Goal: Task Accomplishment & Management: Complete application form

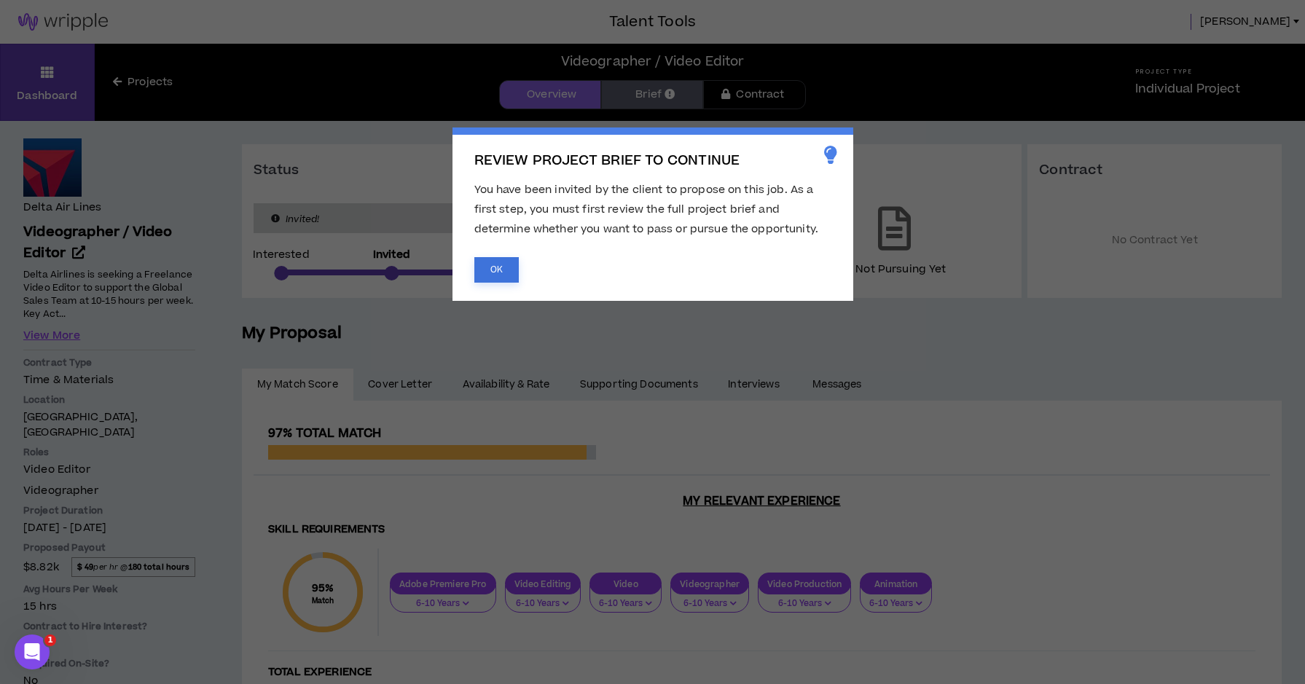
click at [502, 273] on button "OK" at bounding box center [496, 269] width 44 height 25
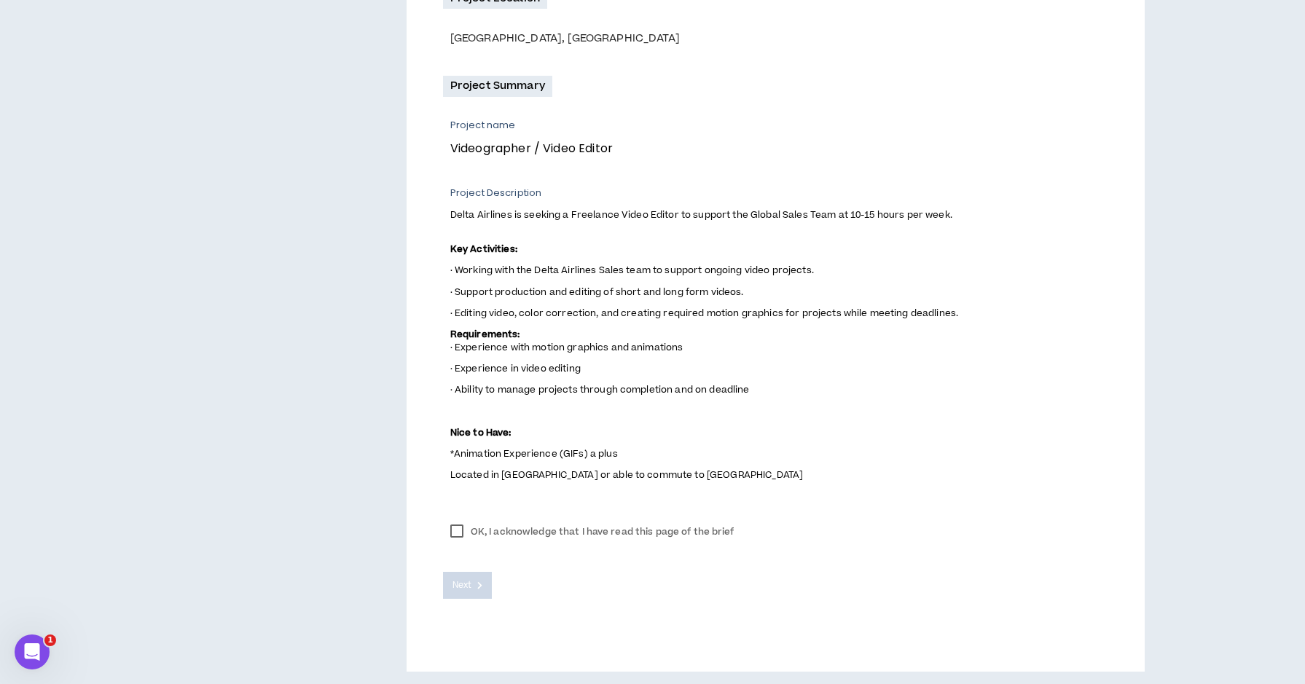
scroll to position [455, 0]
click at [455, 527] on label "OK, I acknowledge that I have read this page of the brief" at bounding box center [592, 533] width 299 height 22
click at [471, 579] on span "Next" at bounding box center [461, 586] width 19 height 14
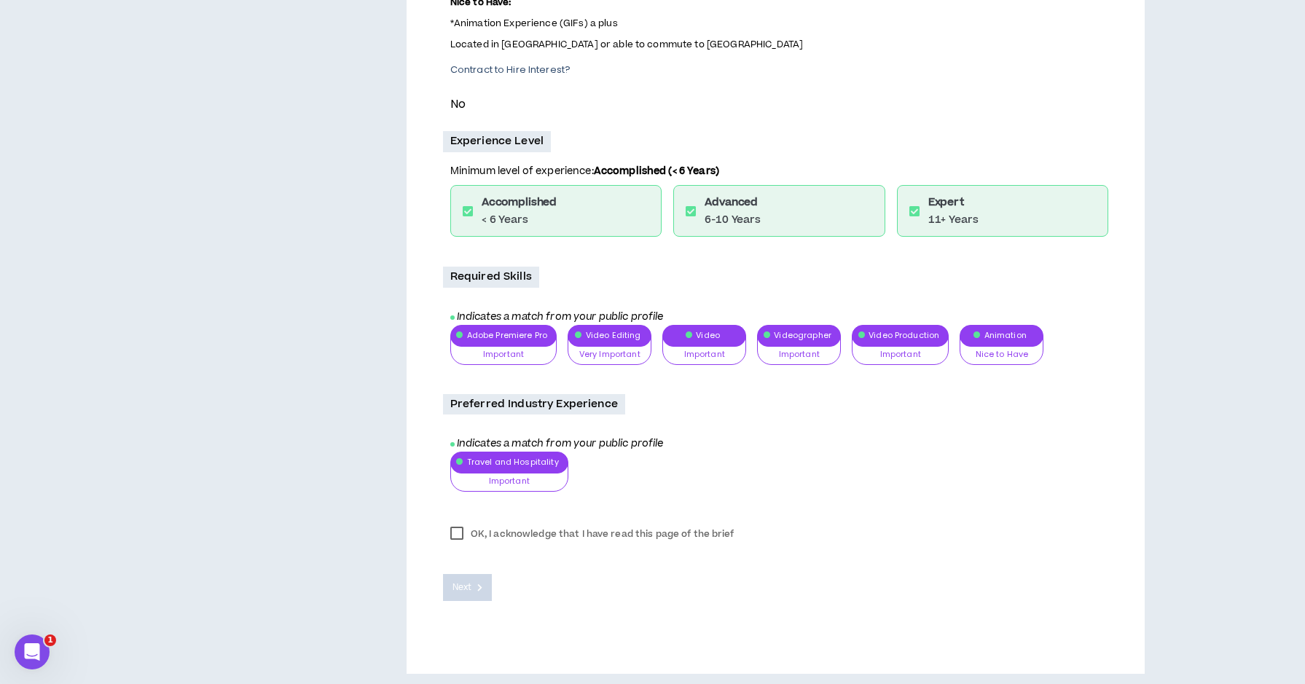
scroll to position [645, 0]
click at [452, 529] on label "OK, I acknowledge that I have read this page of the brief" at bounding box center [592, 535] width 299 height 22
click at [475, 587] on button "Next" at bounding box center [468, 588] width 50 height 27
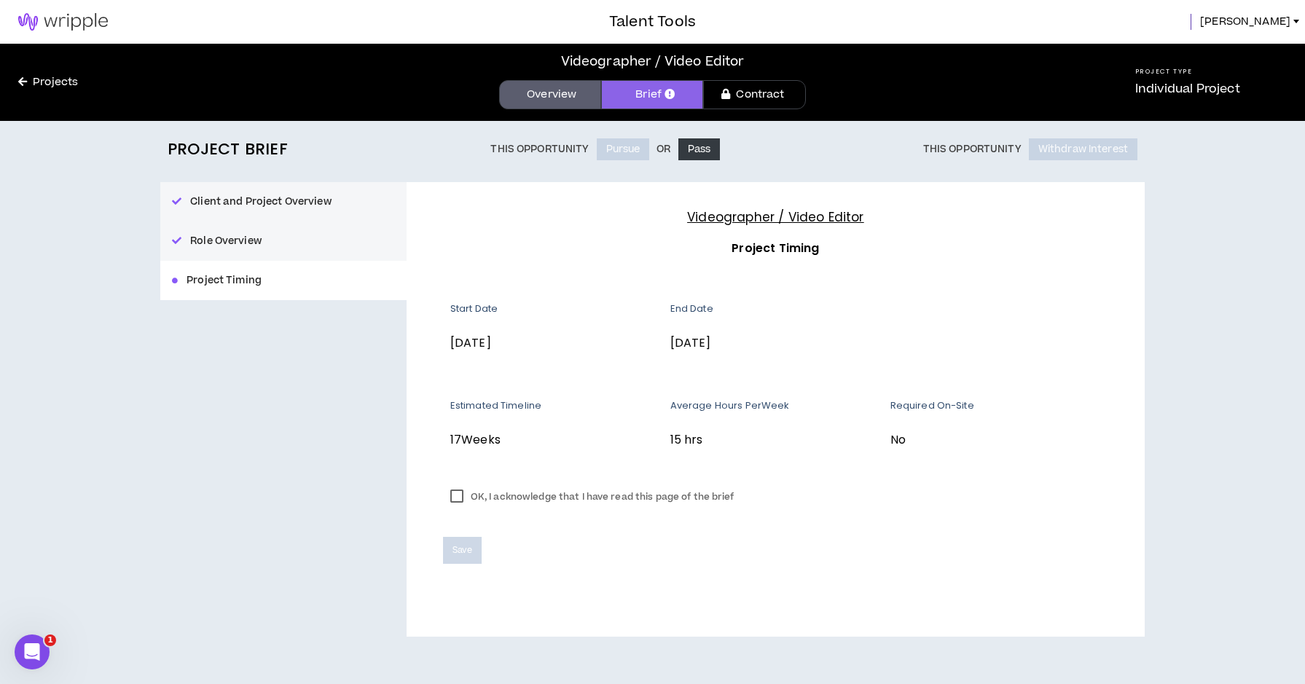
click at [451, 492] on label "OK, I acknowledge that I have read this page of the brief" at bounding box center [592, 497] width 299 height 22
click at [458, 549] on span "Save" at bounding box center [462, 550] width 20 height 14
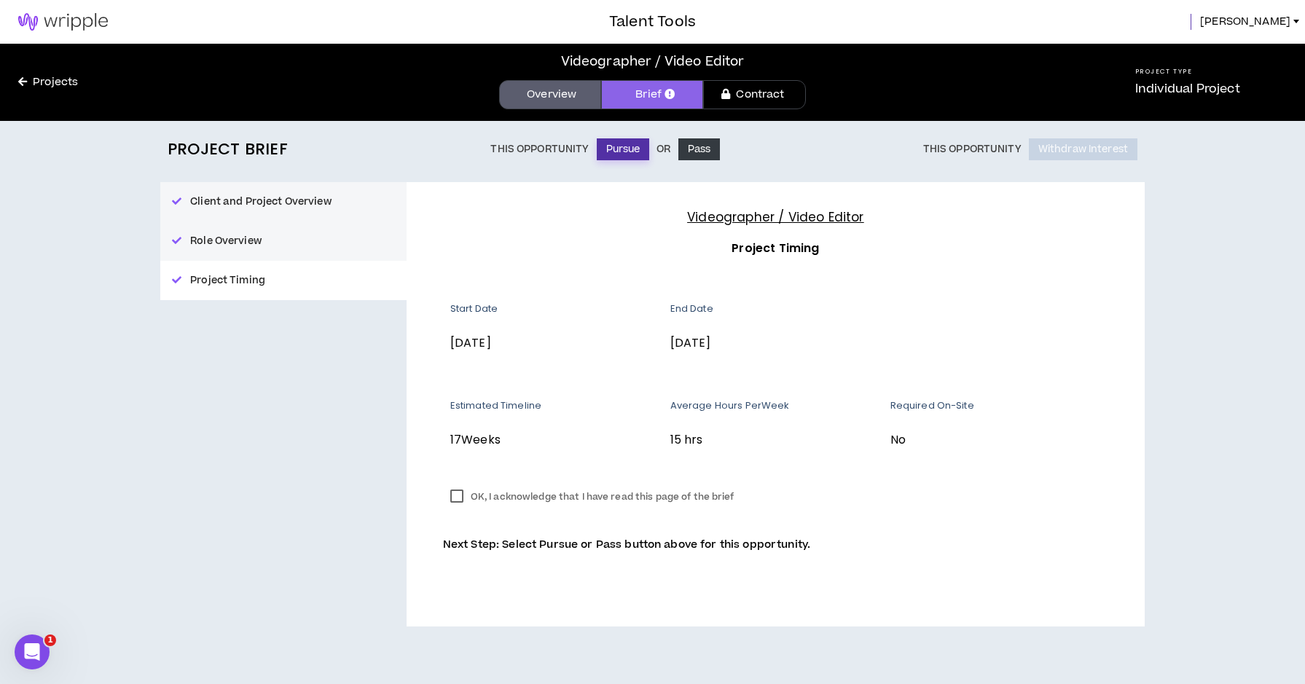
click at [611, 143] on button "Pursue" at bounding box center [623, 149] width 53 height 22
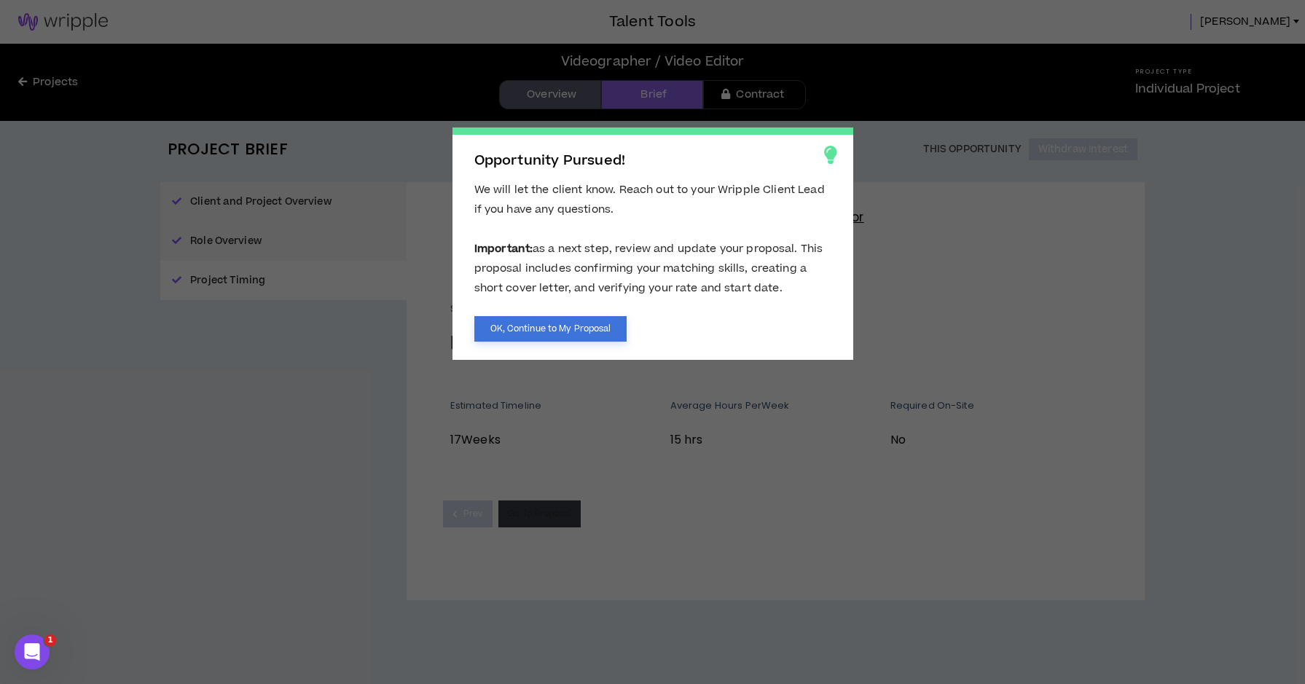
click at [596, 327] on button "OK, Continue to My Proposal" at bounding box center [550, 328] width 153 height 25
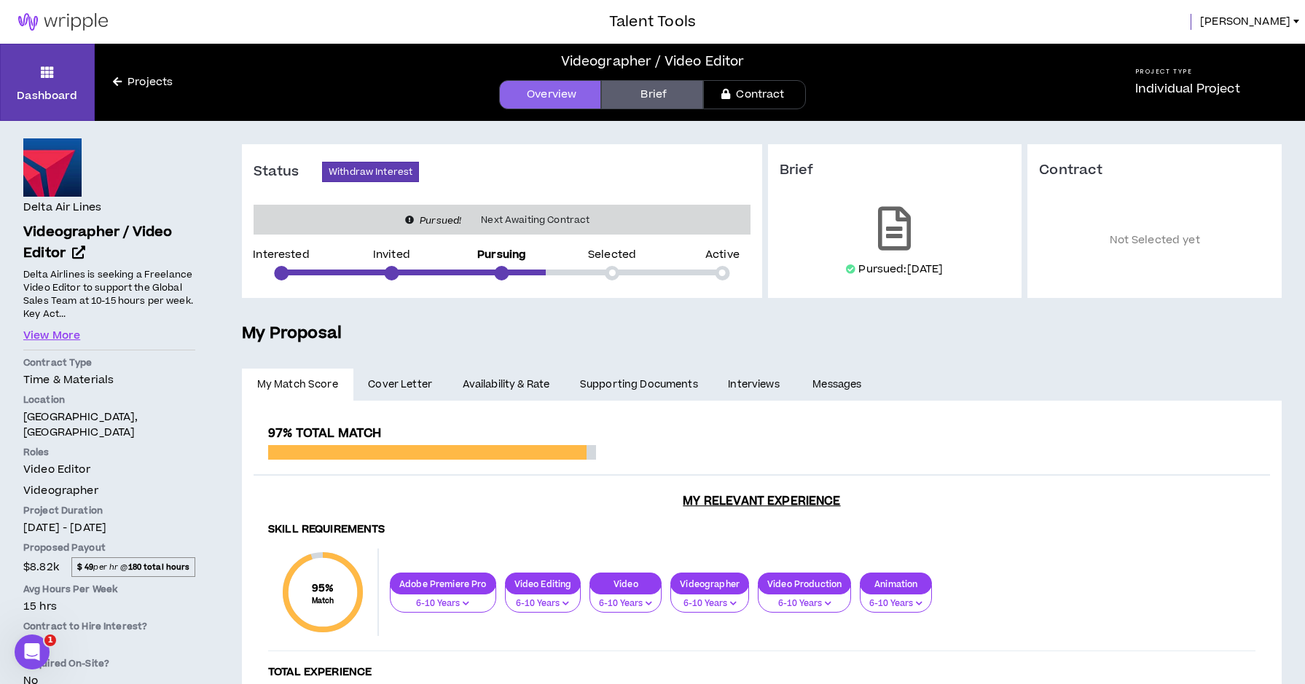
click at [417, 384] on span "Cover Letter" at bounding box center [400, 385] width 64 height 16
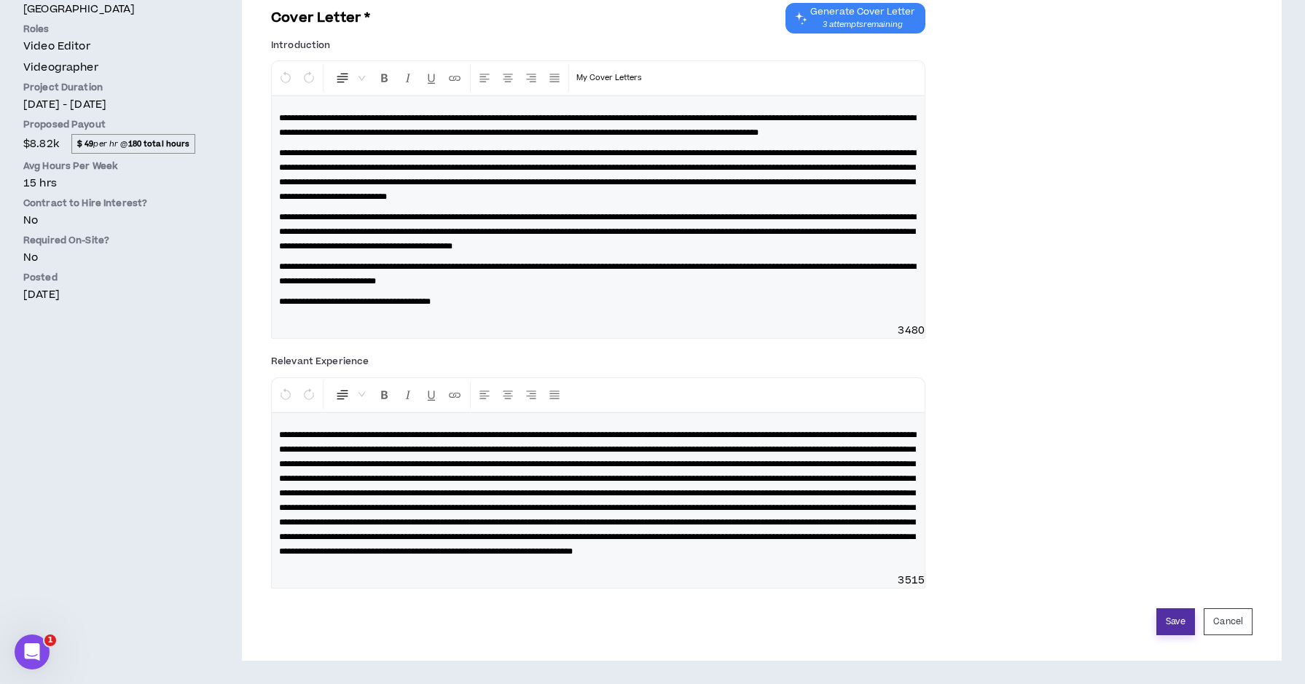
scroll to position [495, 0]
click at [1172, 622] on button "Save" at bounding box center [1175, 621] width 39 height 27
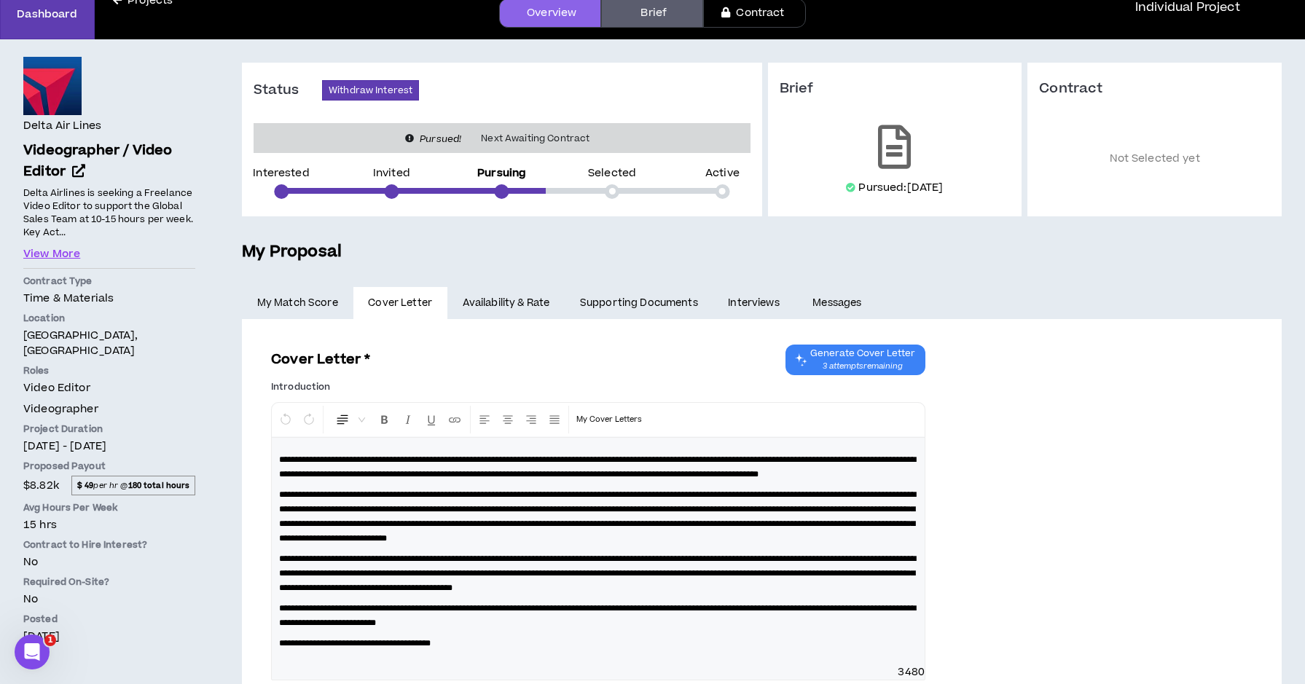
scroll to position [80, 0]
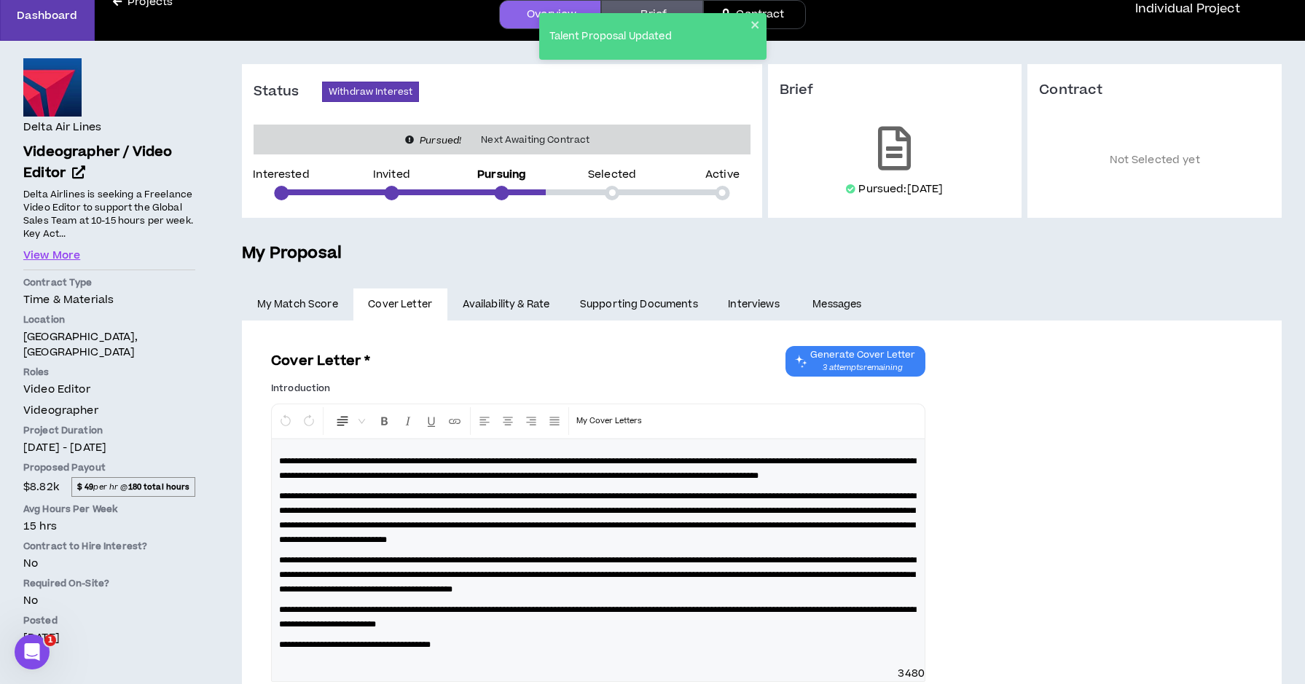
click at [535, 304] on link "Availability & Rate" at bounding box center [505, 304] width 117 height 32
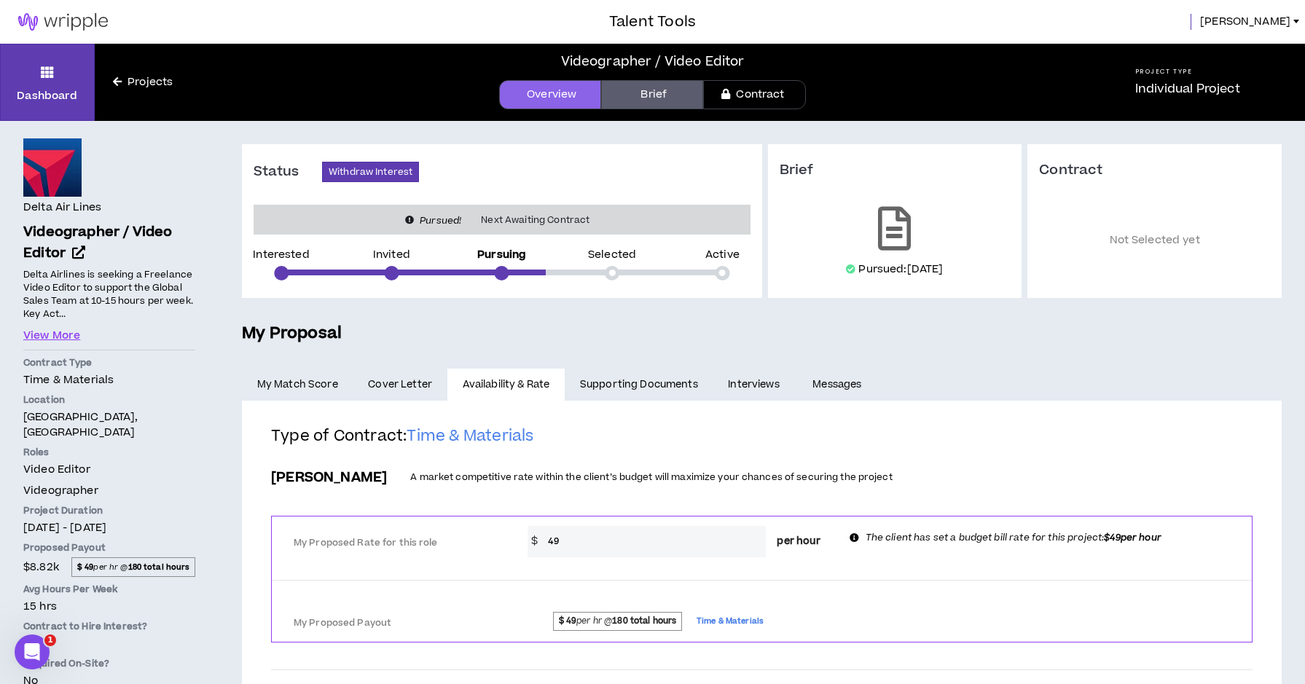
scroll to position [10, 0]
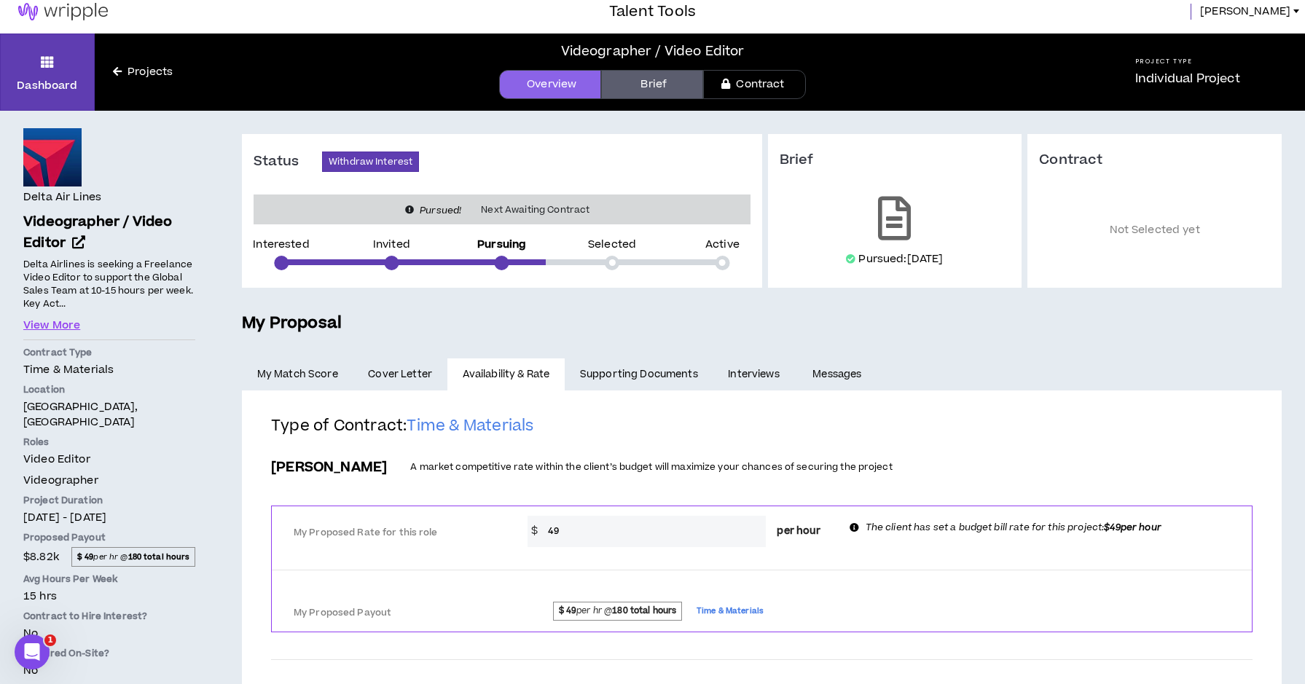
click at [637, 374] on link "Supporting Documents" at bounding box center [639, 374] width 148 height 32
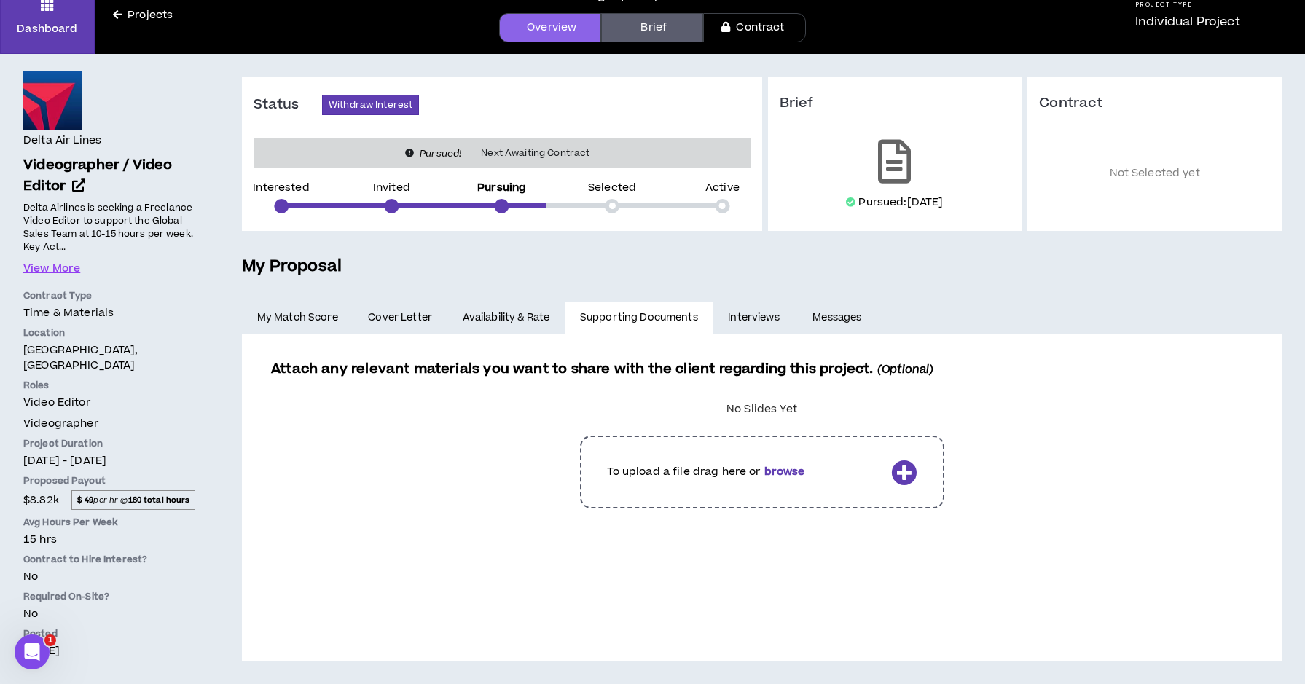
scroll to position [66, 0]
click at [772, 318] on link "Interviews" at bounding box center [755, 318] width 85 height 32
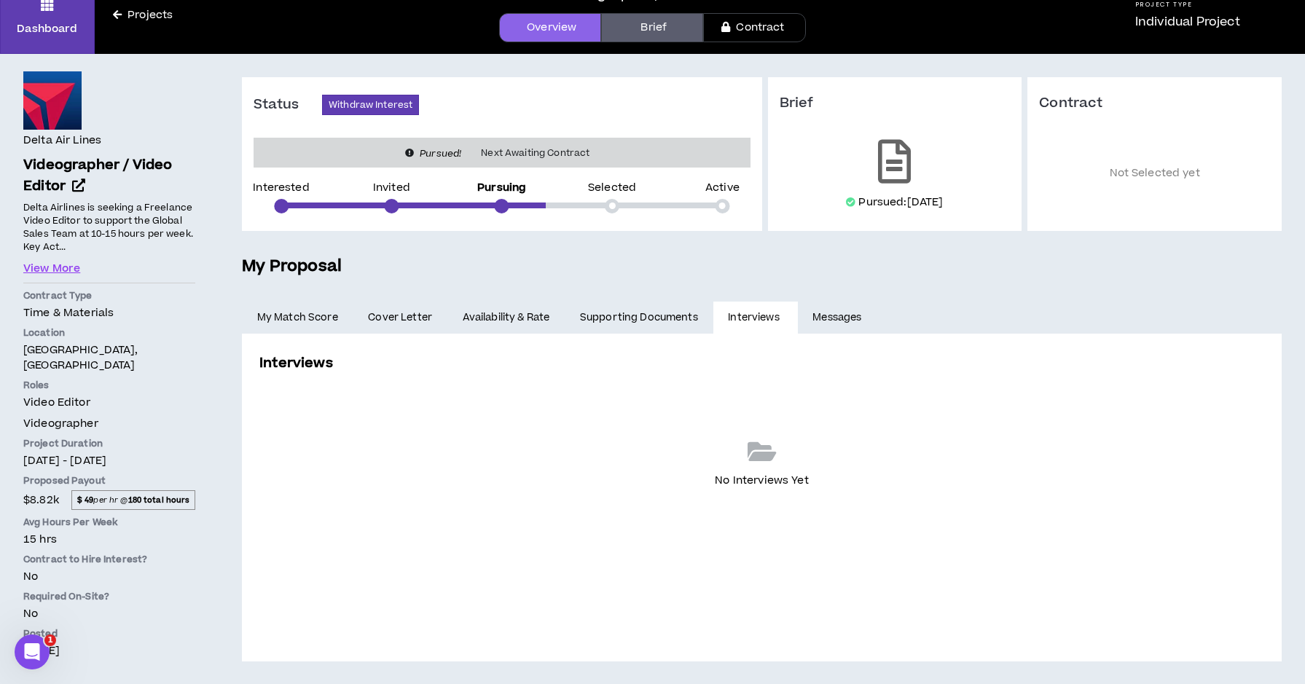
scroll to position [66, 0]
click at [673, 315] on link "Supporting Documents" at bounding box center [639, 318] width 148 height 32
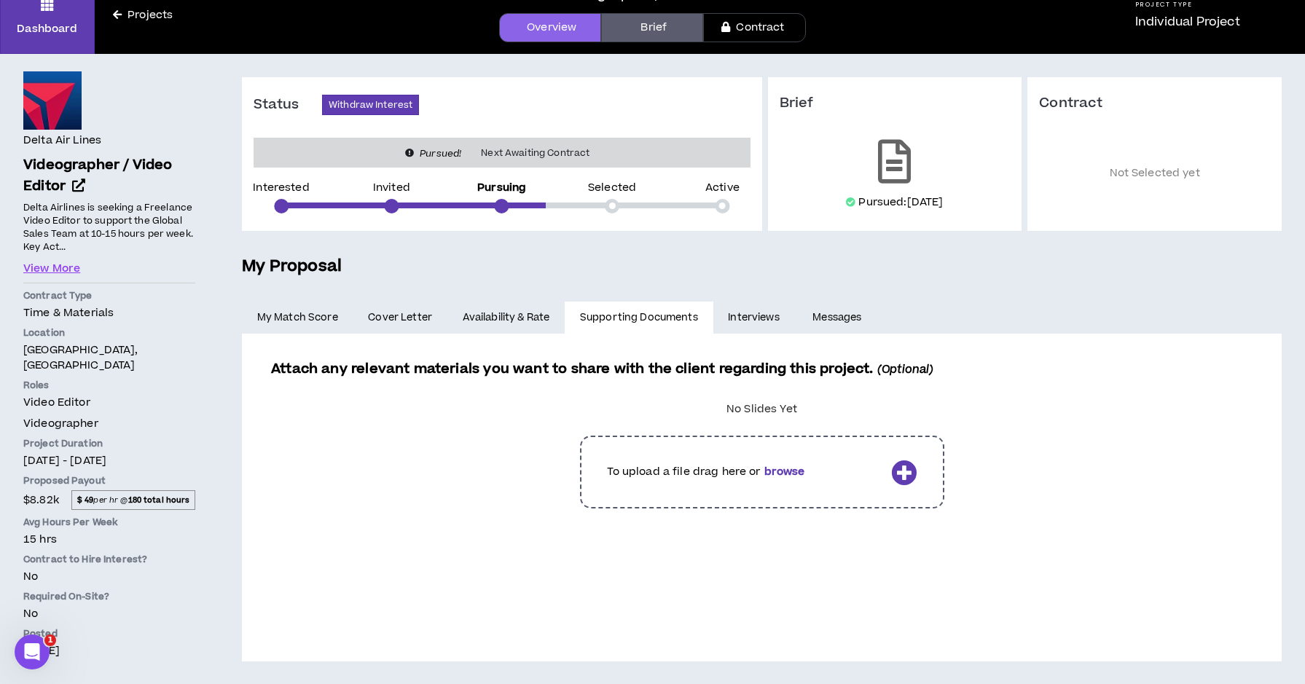
scroll to position [66, 0]
click at [750, 318] on link "Interviews" at bounding box center [755, 318] width 85 height 32
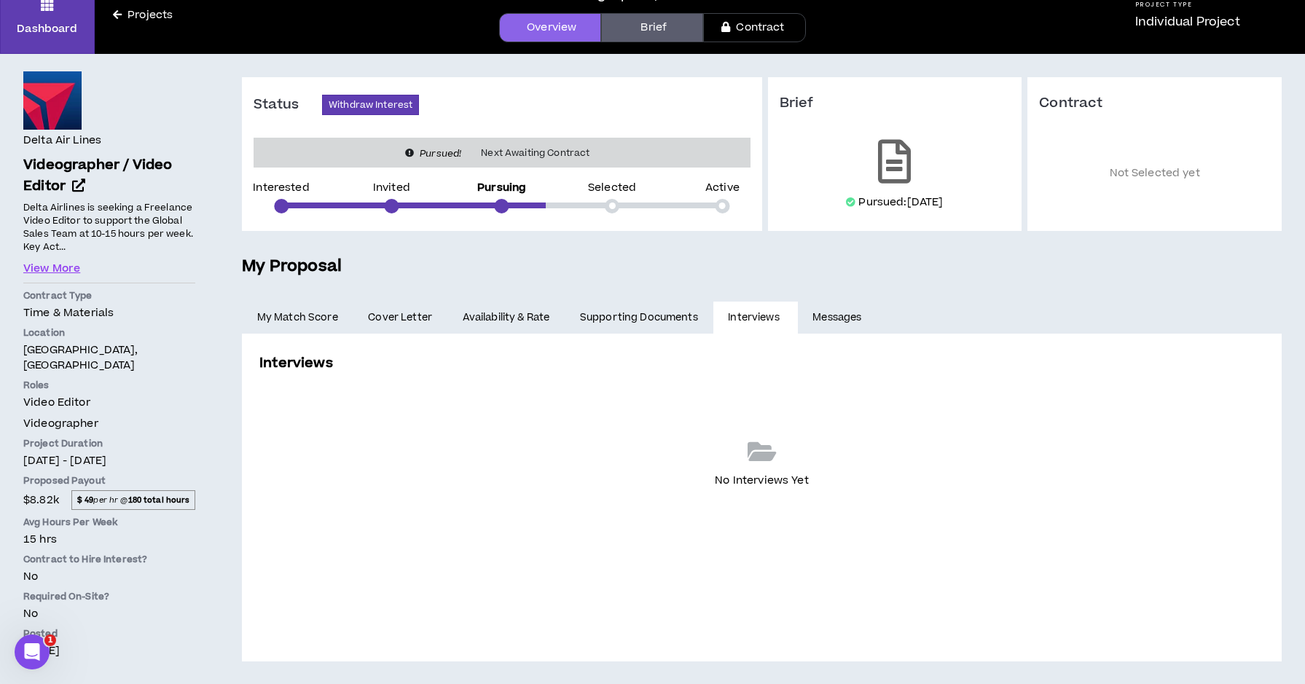
scroll to position [66, 0]
click at [839, 312] on link "Messages" at bounding box center [839, 318] width 82 height 32
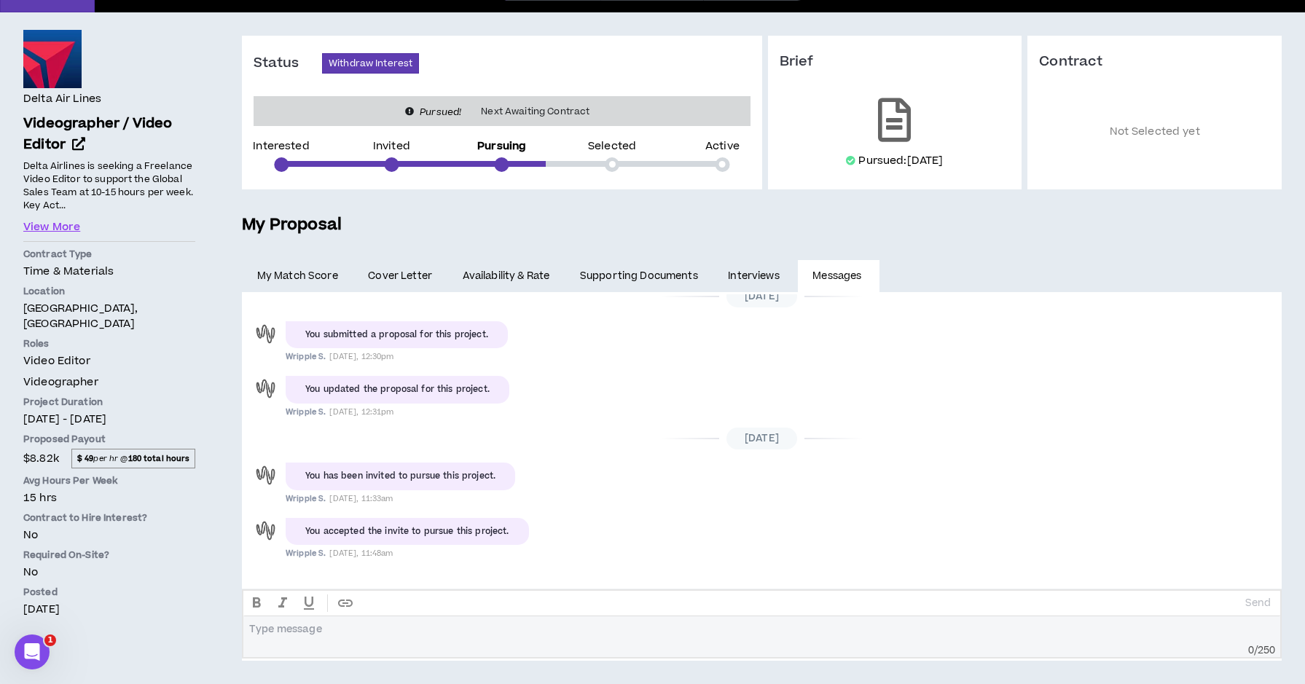
scroll to position [108, 0]
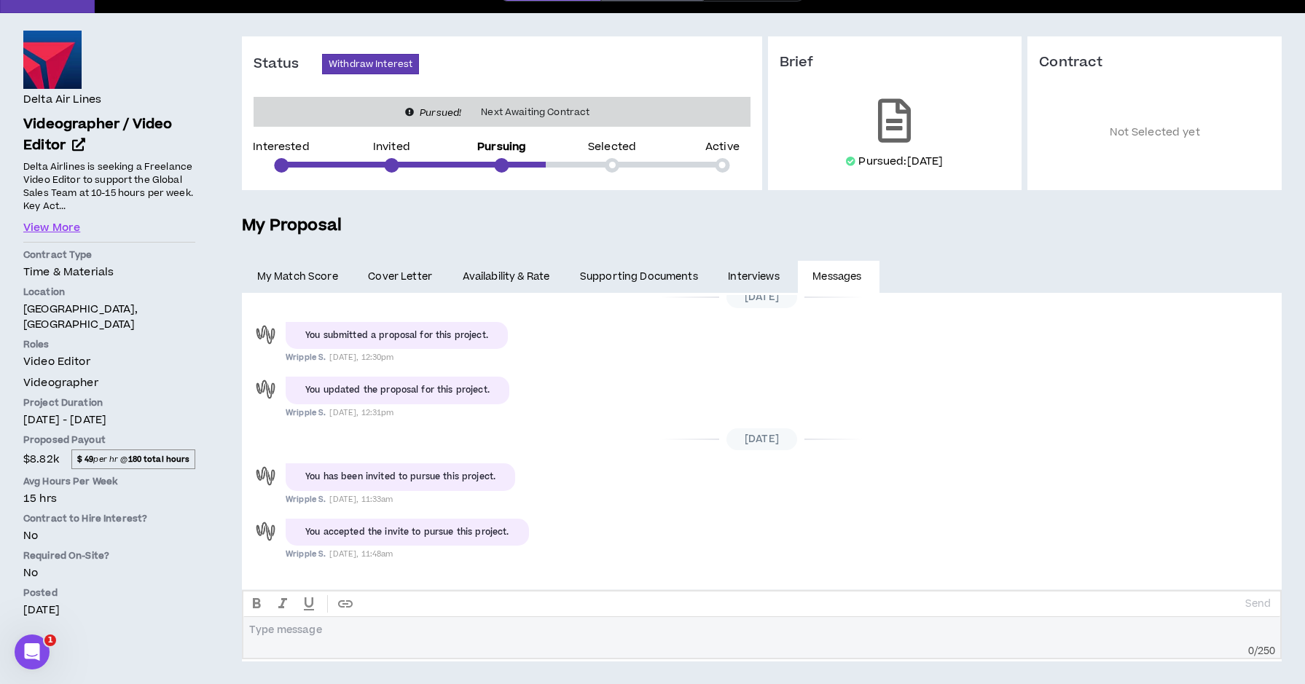
click at [612, 280] on link "Supporting Documents" at bounding box center [639, 277] width 148 height 32
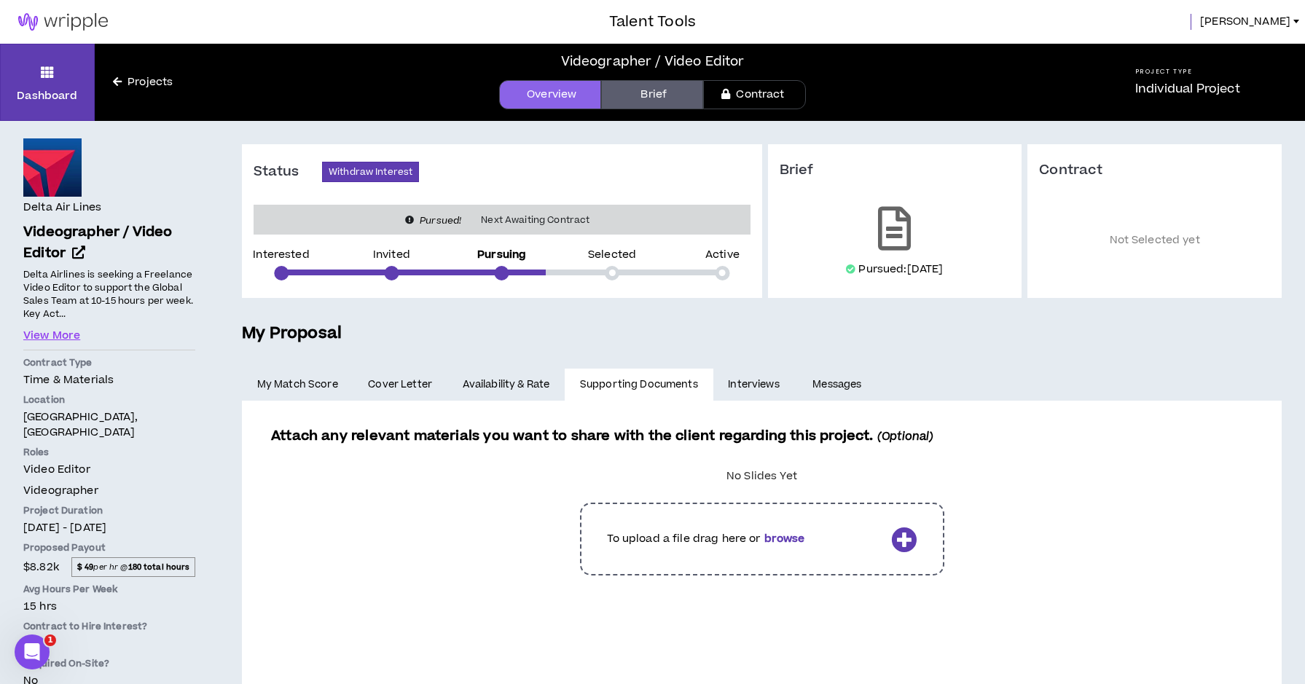
click at [493, 381] on link "Availability & Rate" at bounding box center [505, 385] width 117 height 32
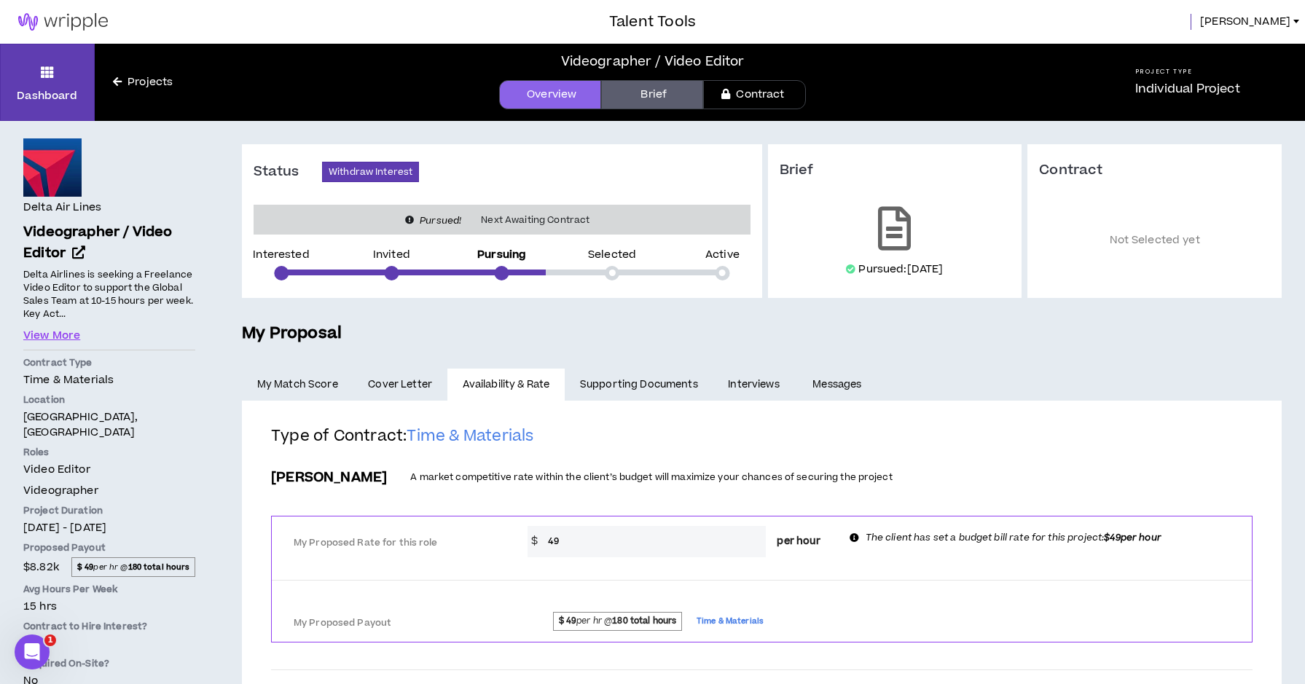
click at [627, 382] on link "Supporting Documents" at bounding box center [639, 385] width 148 height 32
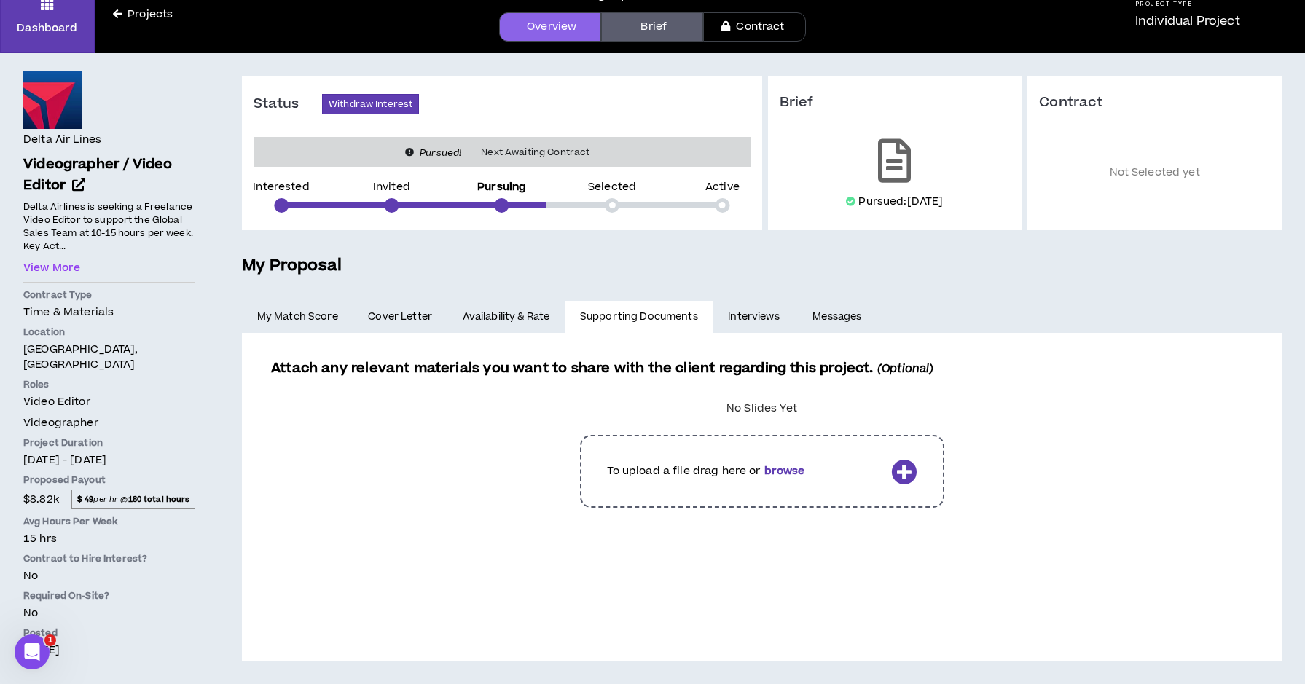
scroll to position [66, 0]
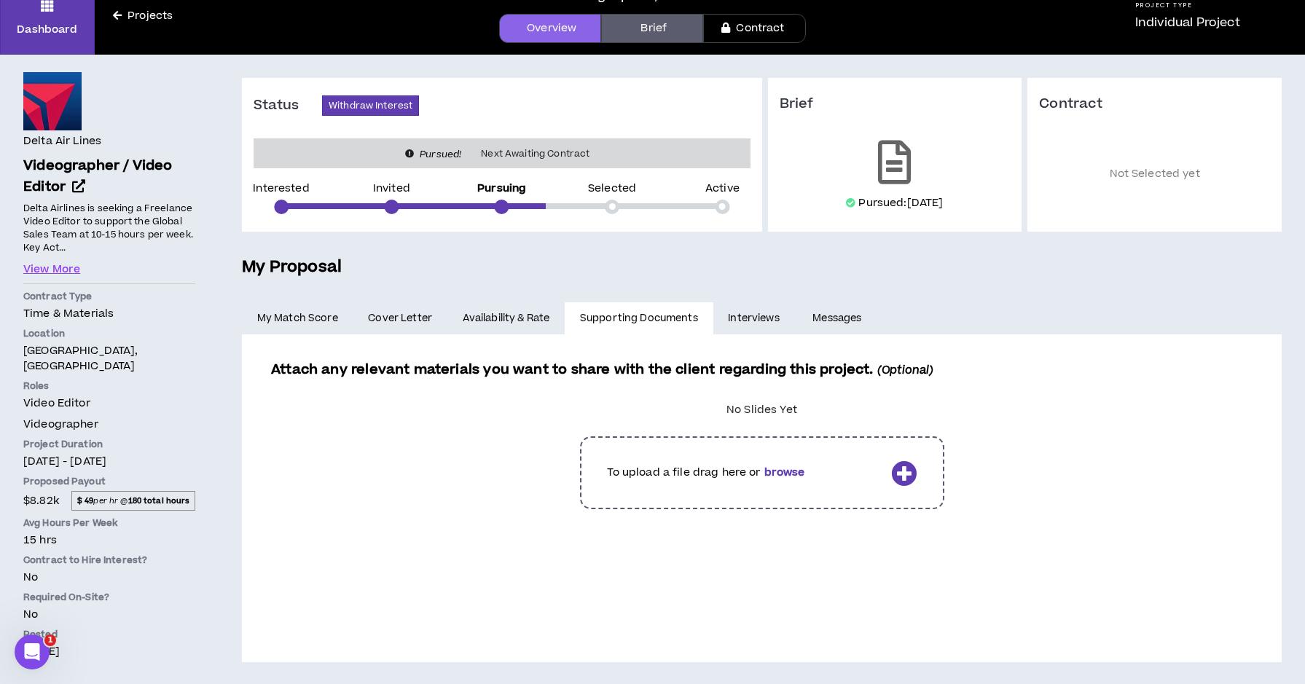
click at [516, 322] on link "Availability & Rate" at bounding box center [505, 318] width 117 height 32
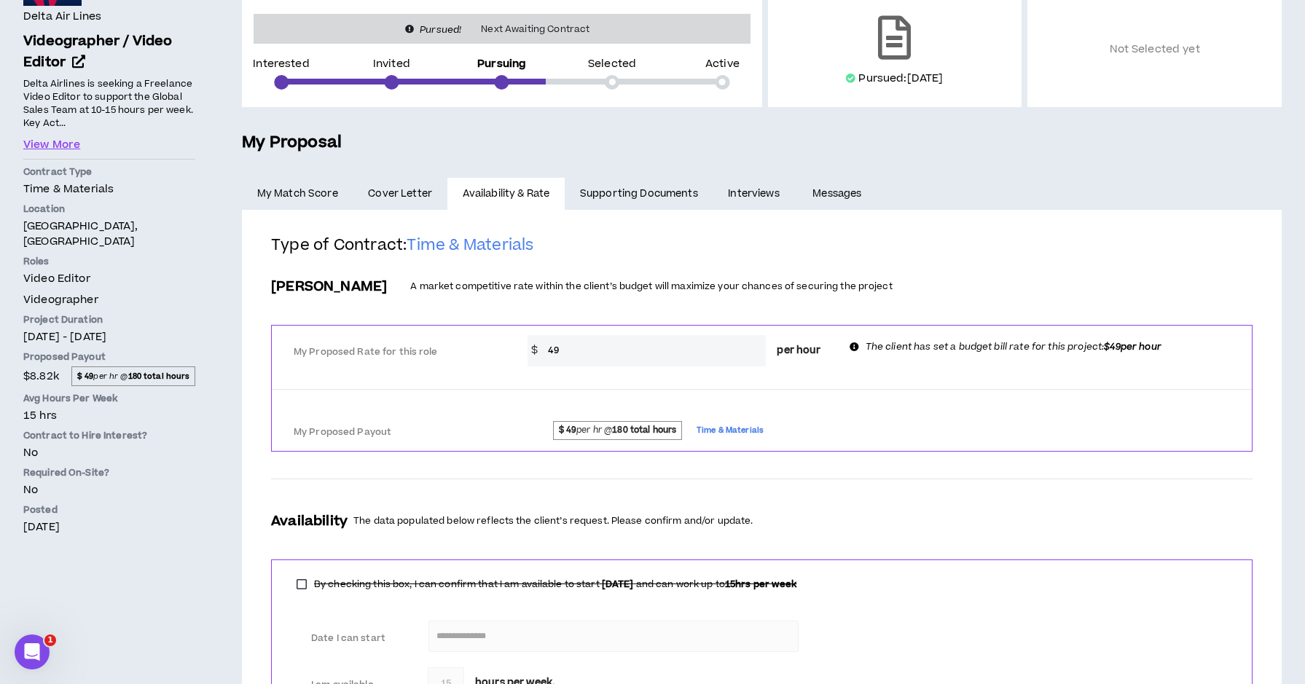
scroll to position [190, 0]
click at [635, 197] on link "Supporting Documents" at bounding box center [639, 194] width 148 height 32
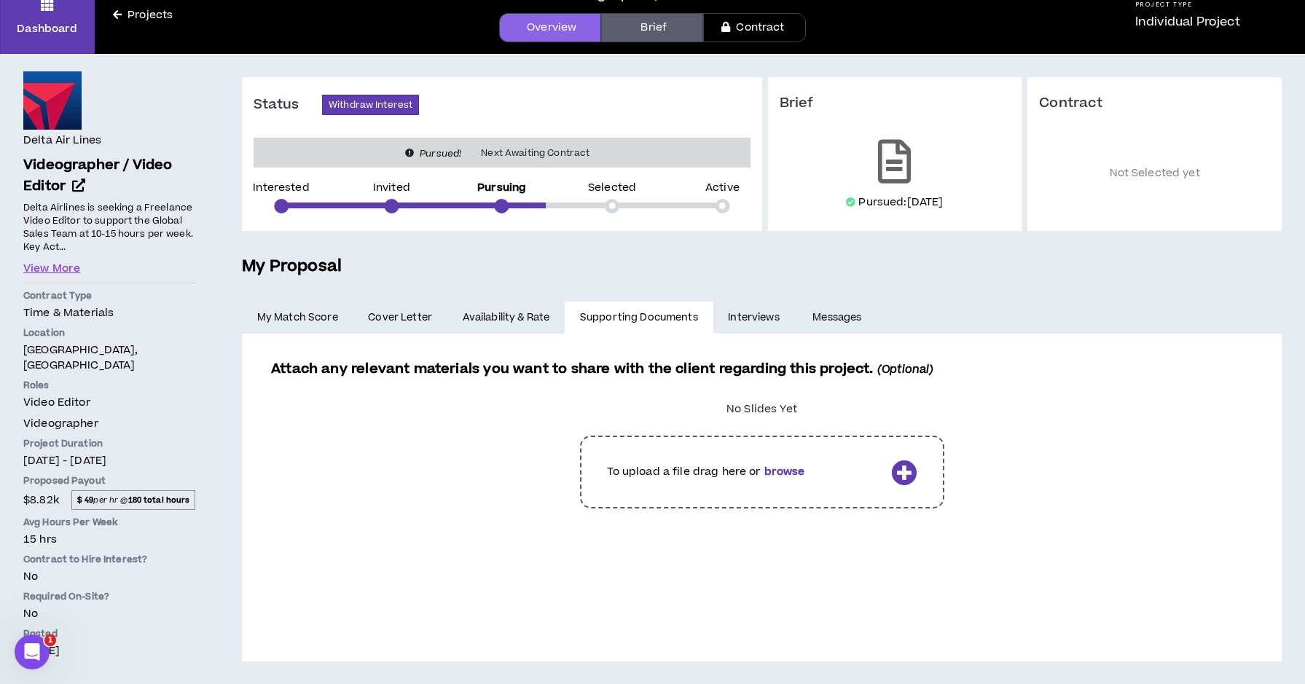
scroll to position [66, 0]
click at [758, 327] on link "Interviews" at bounding box center [755, 318] width 85 height 32
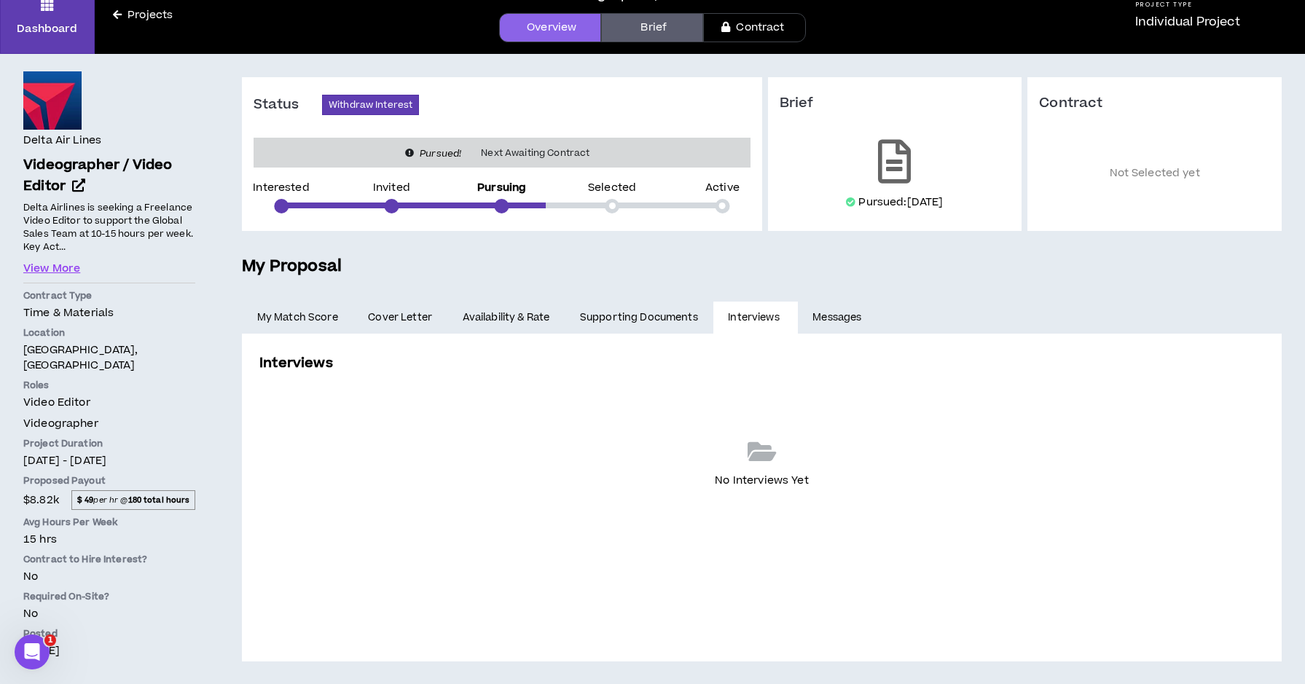
scroll to position [66, 0]
click at [647, 322] on link "Supporting Documents" at bounding box center [639, 318] width 148 height 32
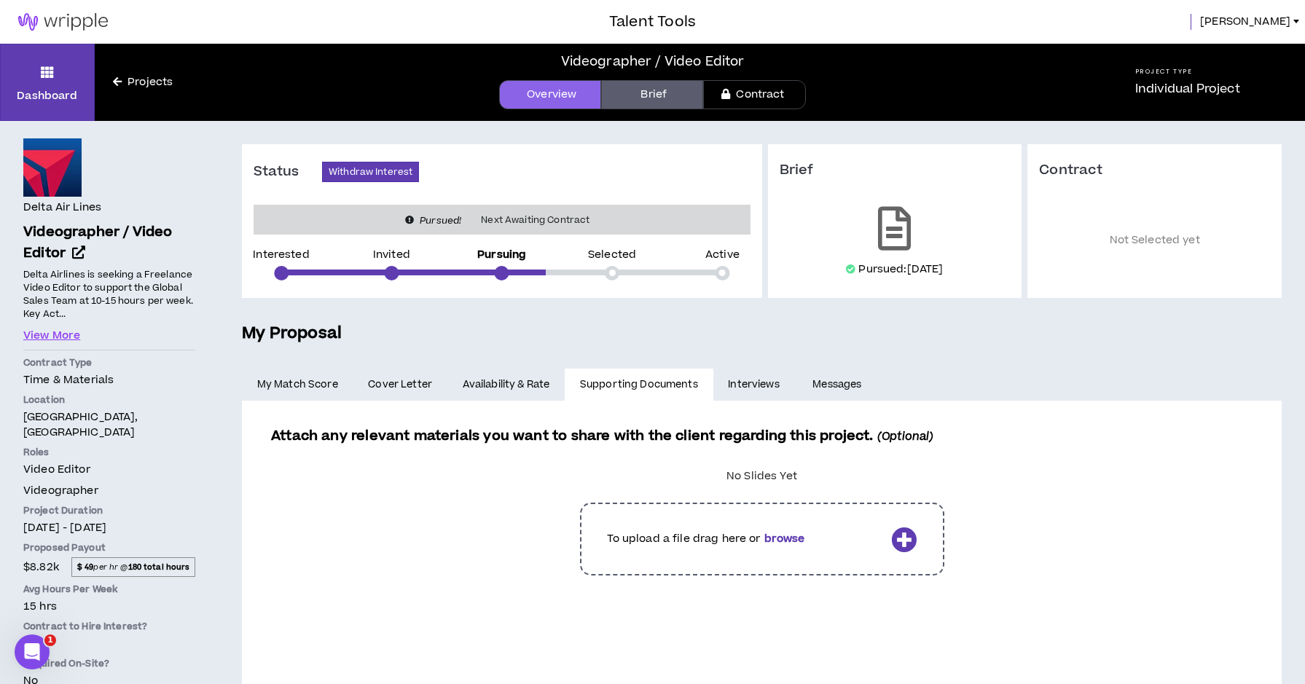
click at [535, 377] on link "Availability & Rate" at bounding box center [505, 385] width 117 height 32
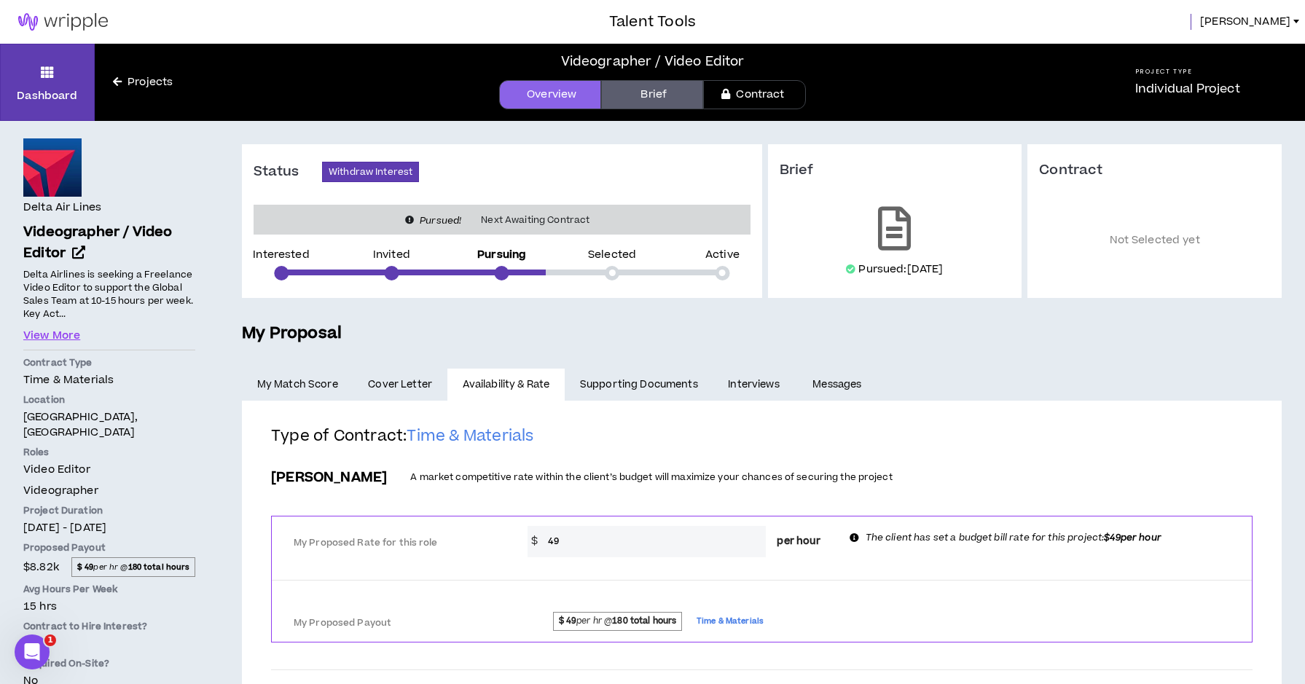
click at [645, 386] on link "Supporting Documents" at bounding box center [639, 385] width 148 height 32
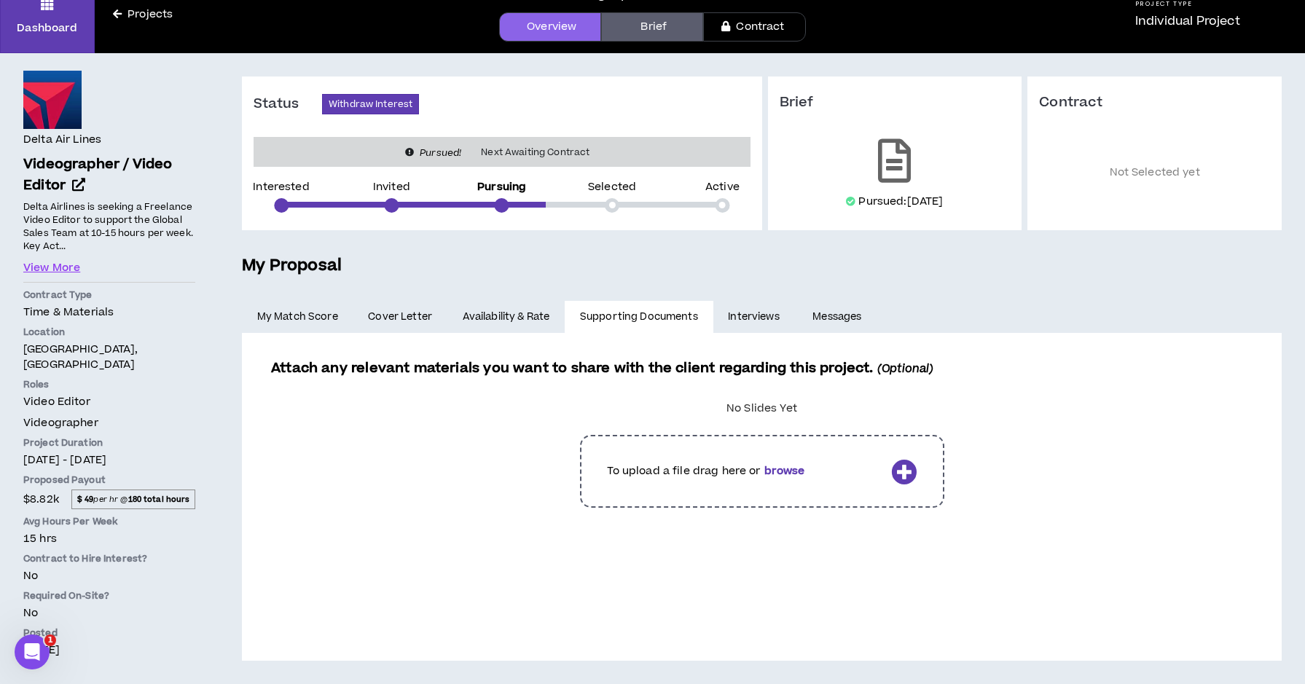
scroll to position [66, 0]
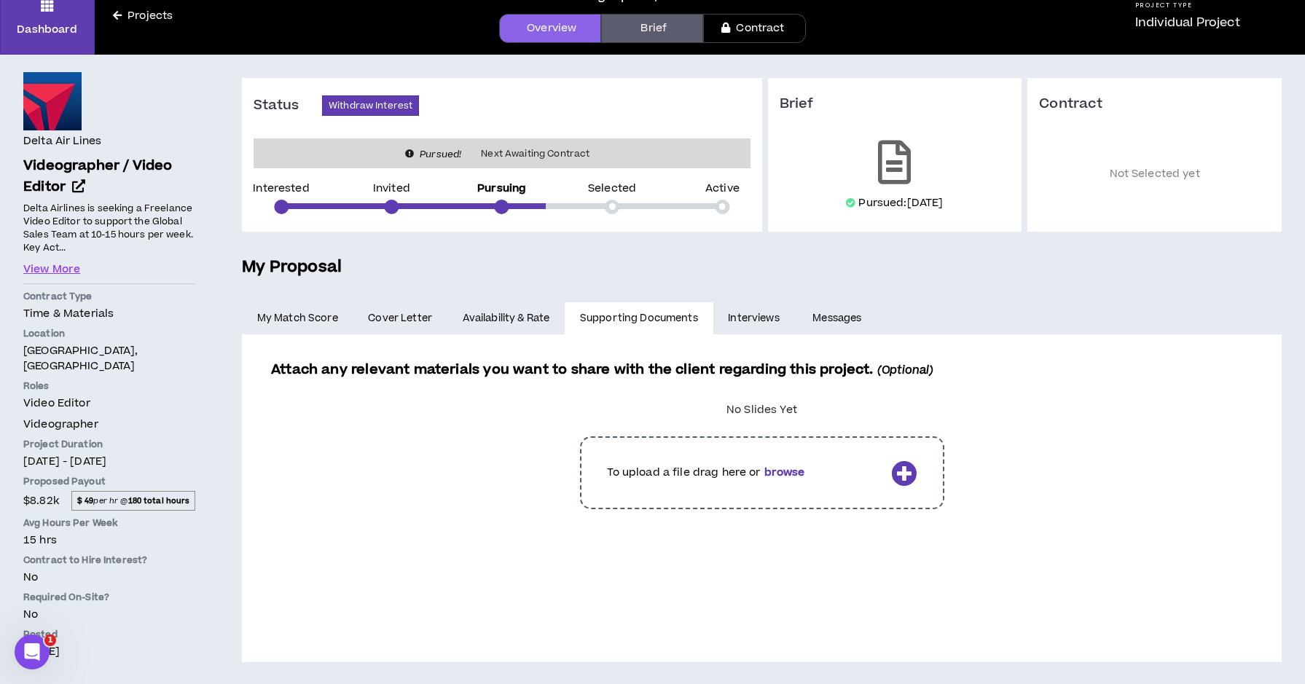
click at [660, 25] on link "Brief" at bounding box center [652, 28] width 102 height 29
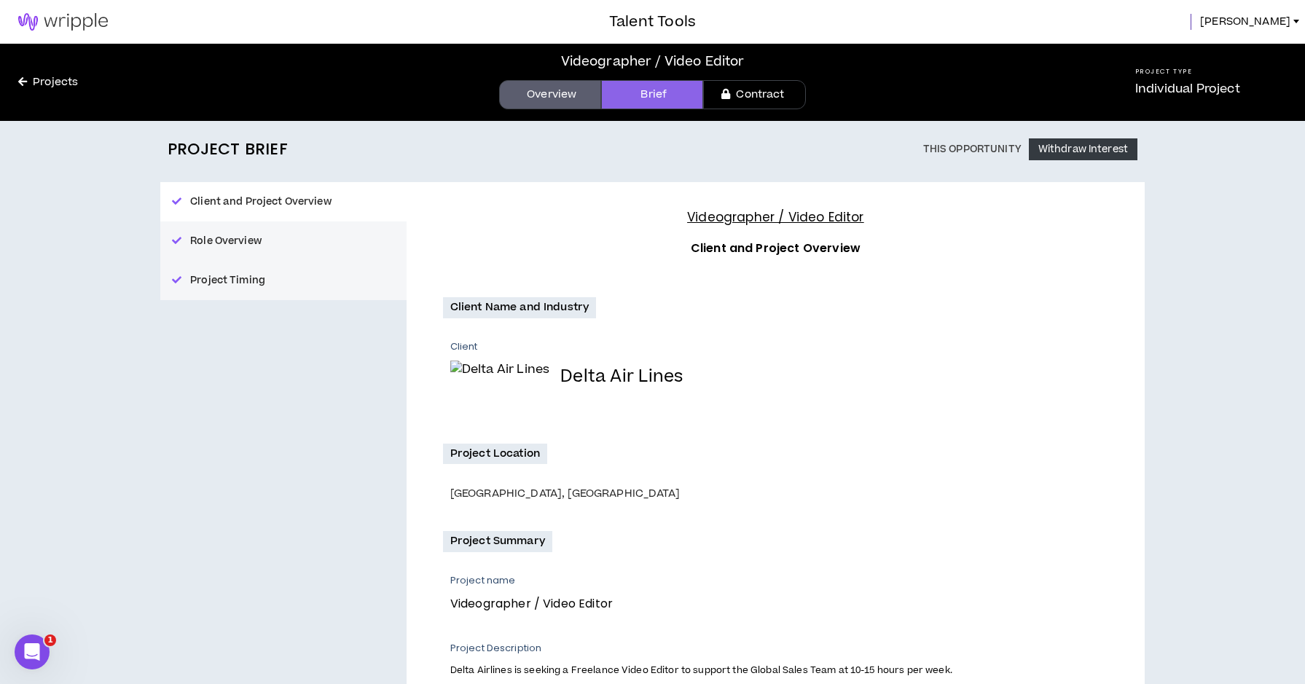
click at [581, 95] on link "Overview" at bounding box center [550, 94] width 102 height 29
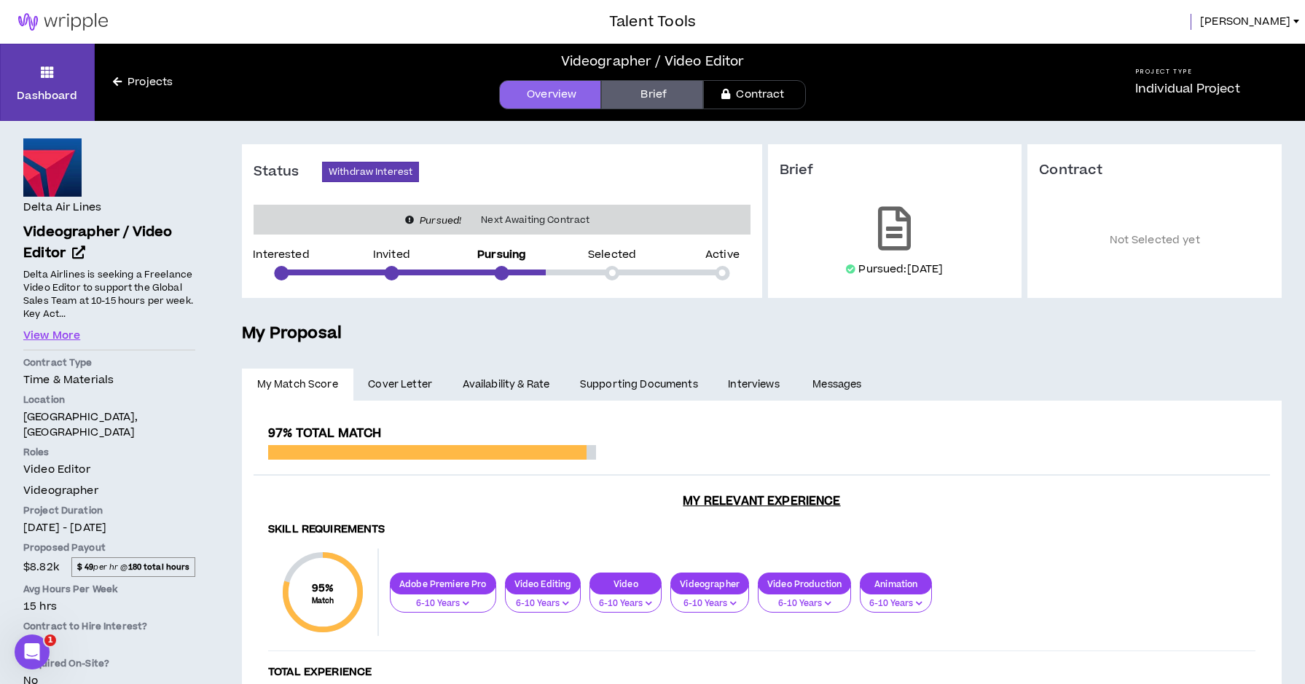
click at [737, 92] on link "Contract" at bounding box center [754, 94] width 102 height 29
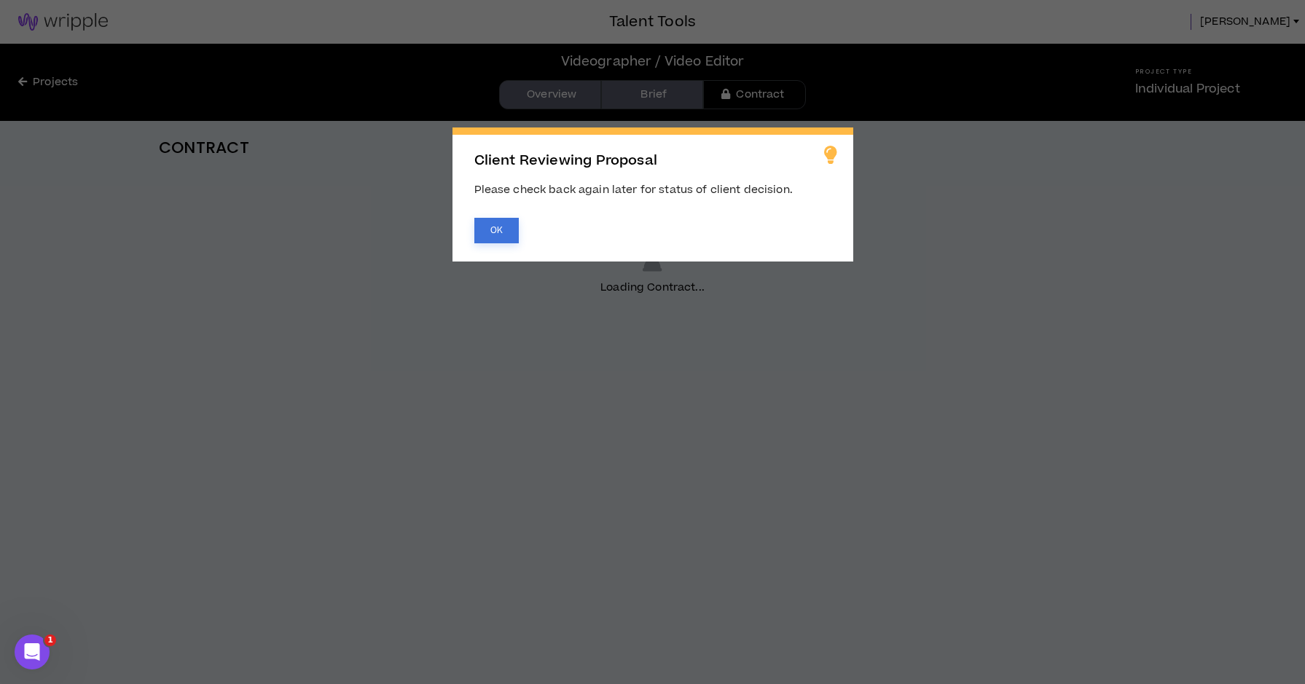
click at [493, 229] on button "OK" at bounding box center [496, 230] width 44 height 25
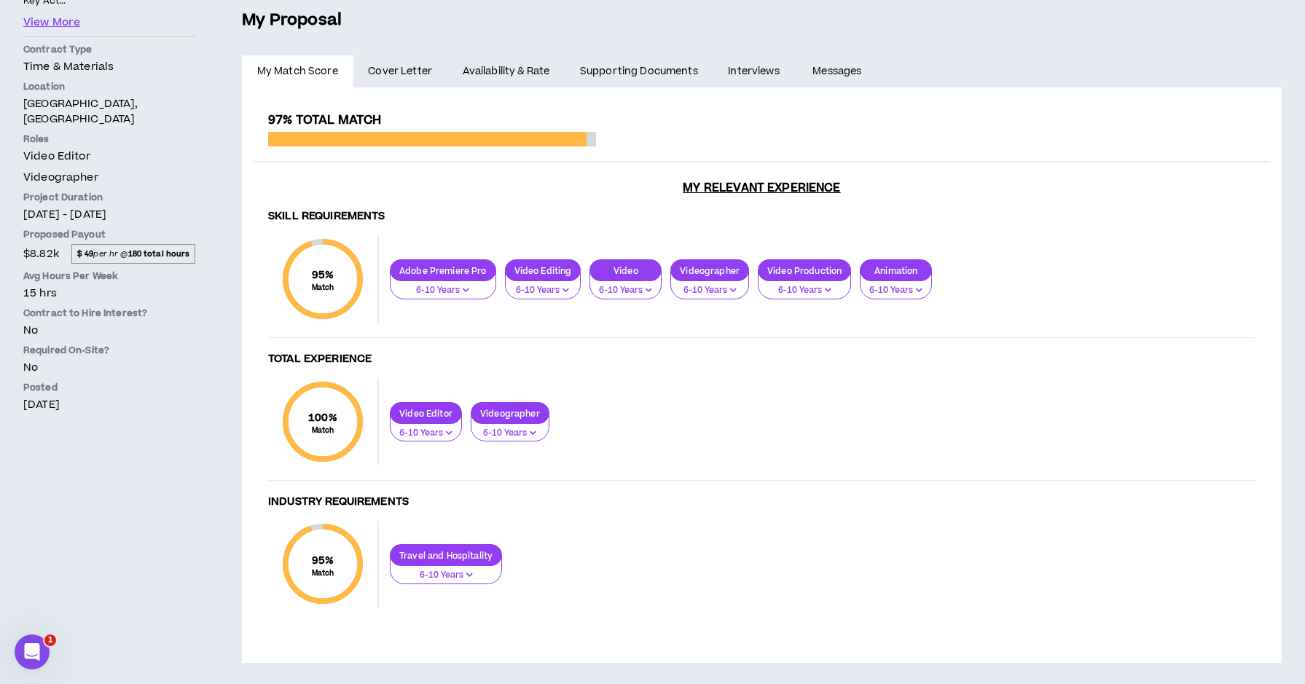
scroll to position [313, 0]
click at [400, 74] on span "Cover Letter" at bounding box center [400, 72] width 64 height 16
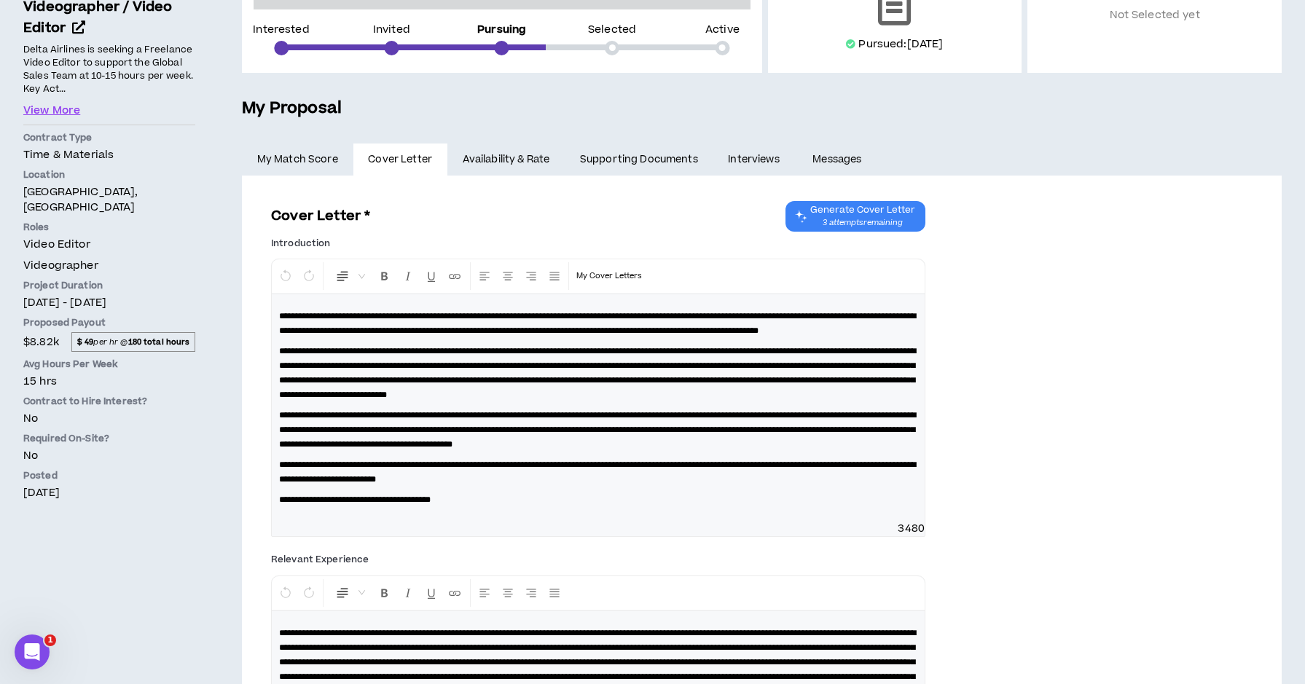
scroll to position [199, 0]
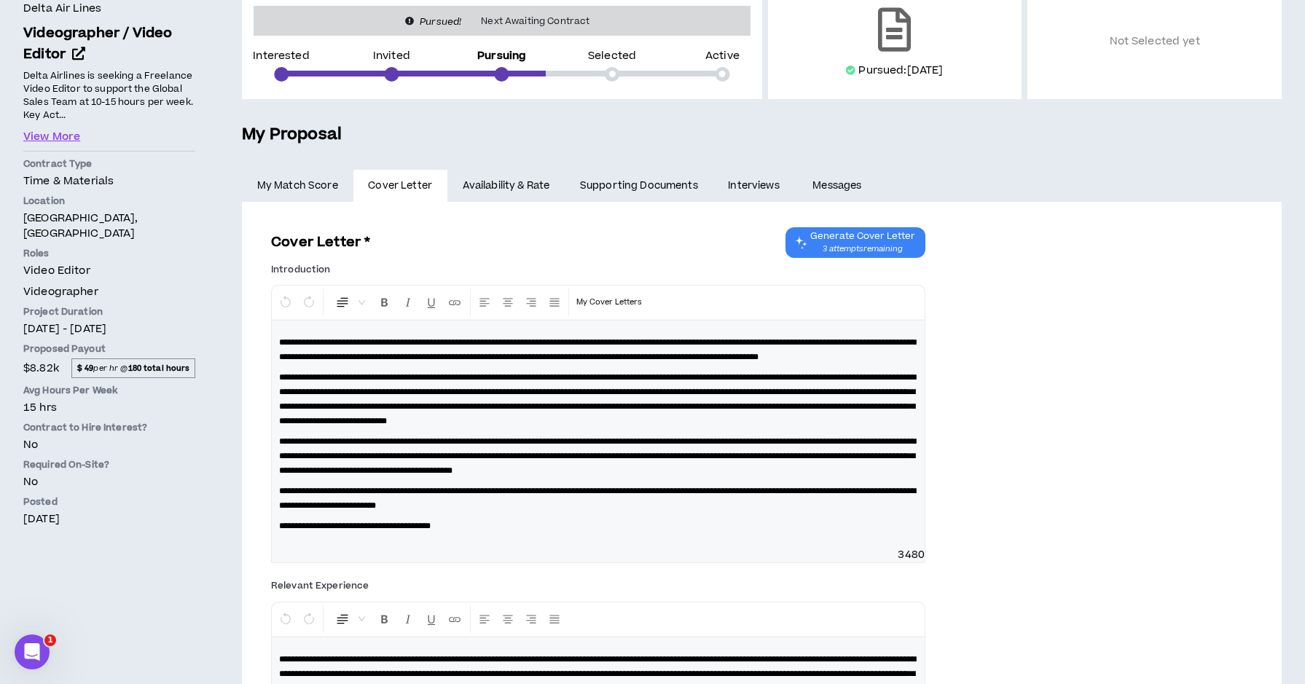
click at [514, 184] on link "Availability & Rate" at bounding box center [505, 186] width 117 height 32
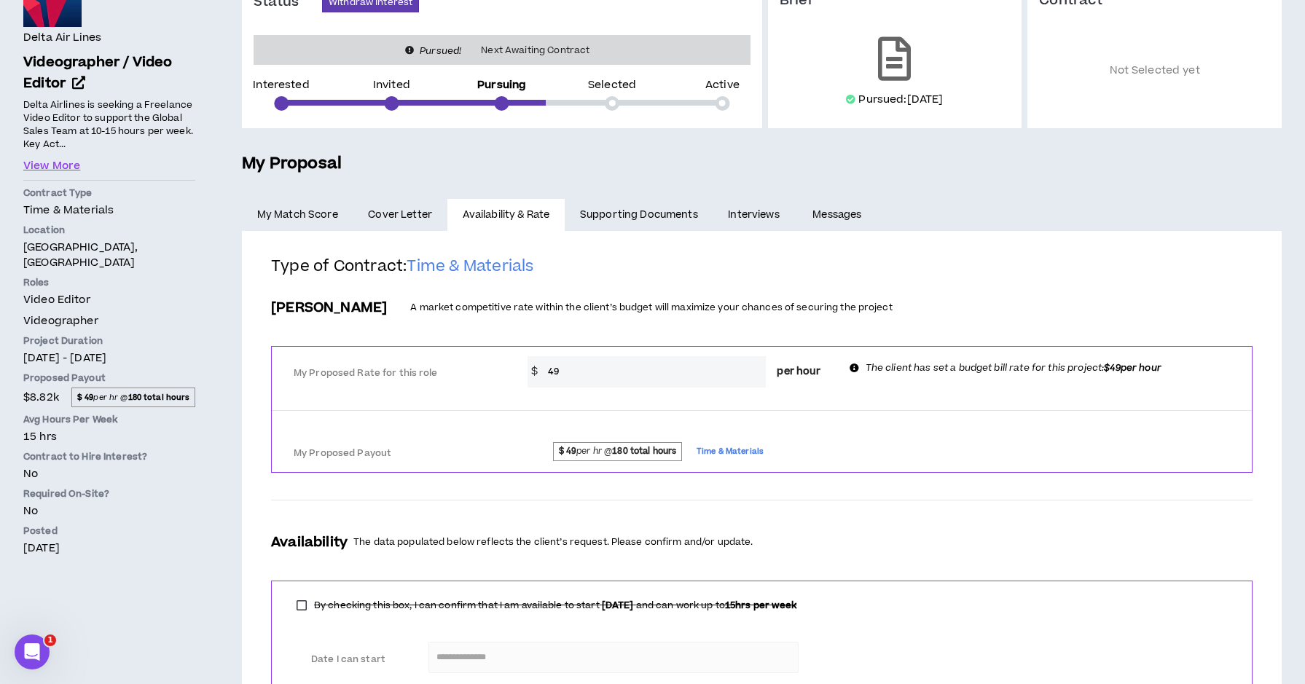
scroll to position [173, 0]
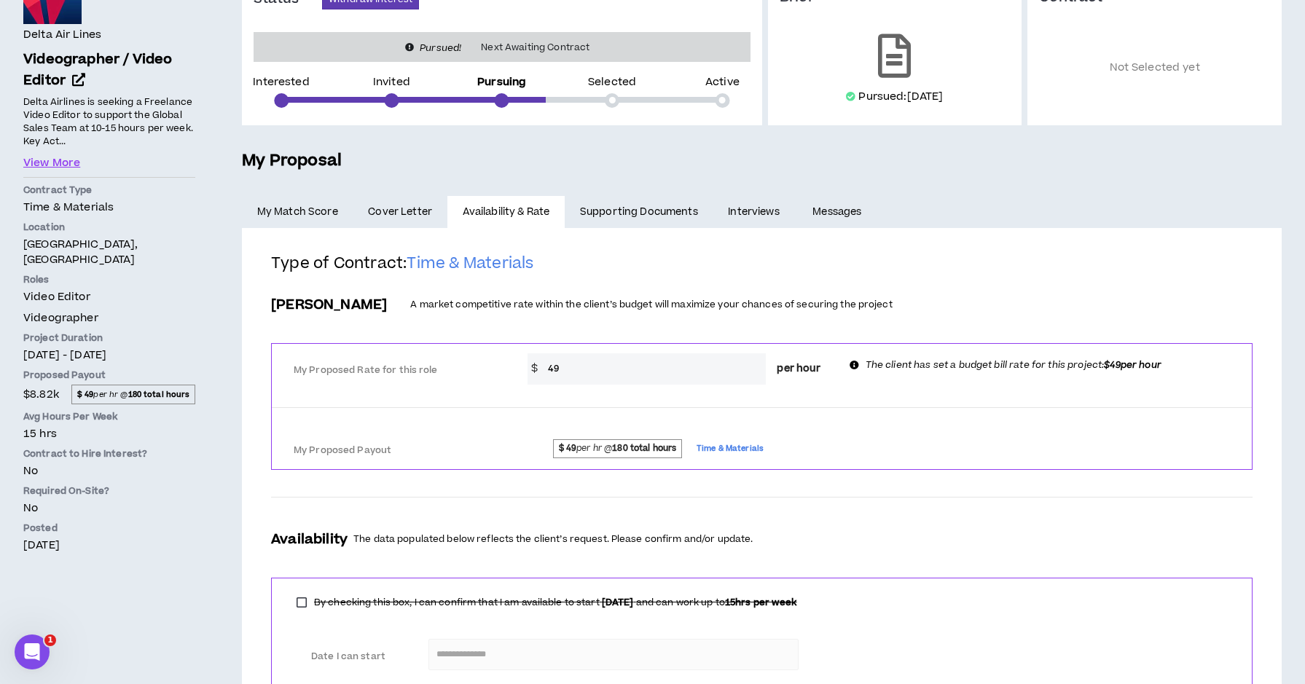
click at [651, 205] on link "Supporting Documents" at bounding box center [639, 212] width 148 height 32
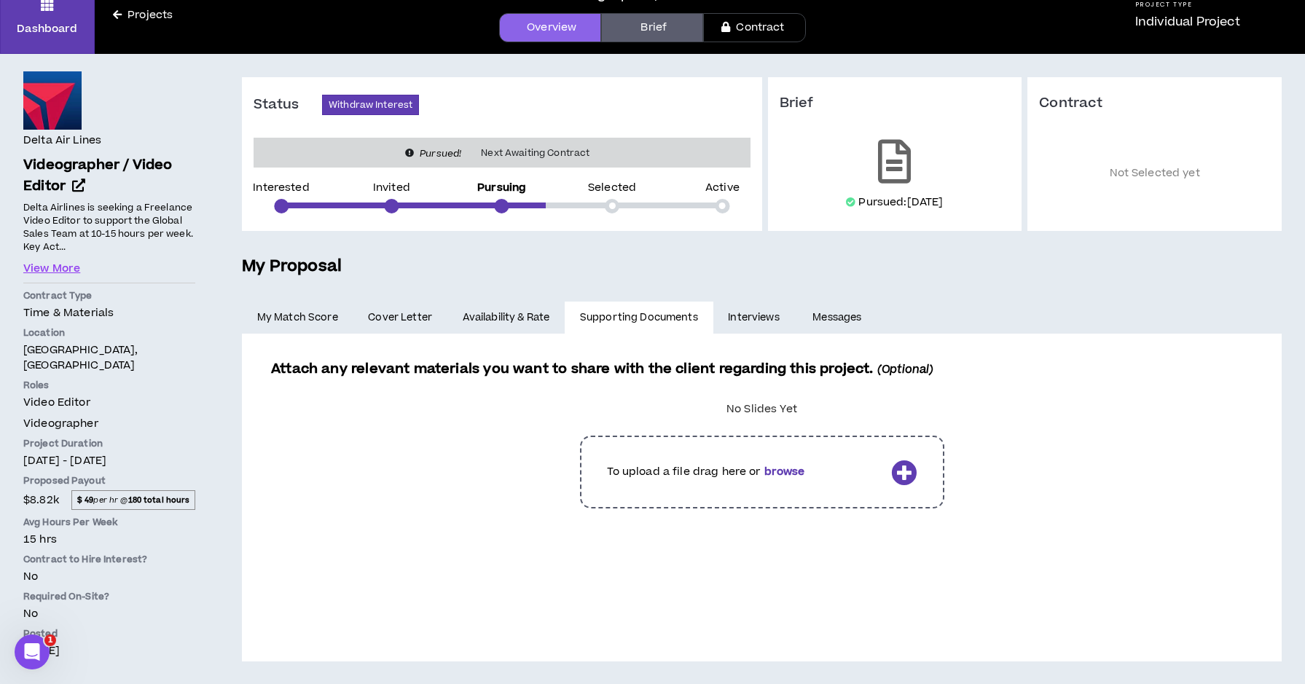
scroll to position [66, 0]
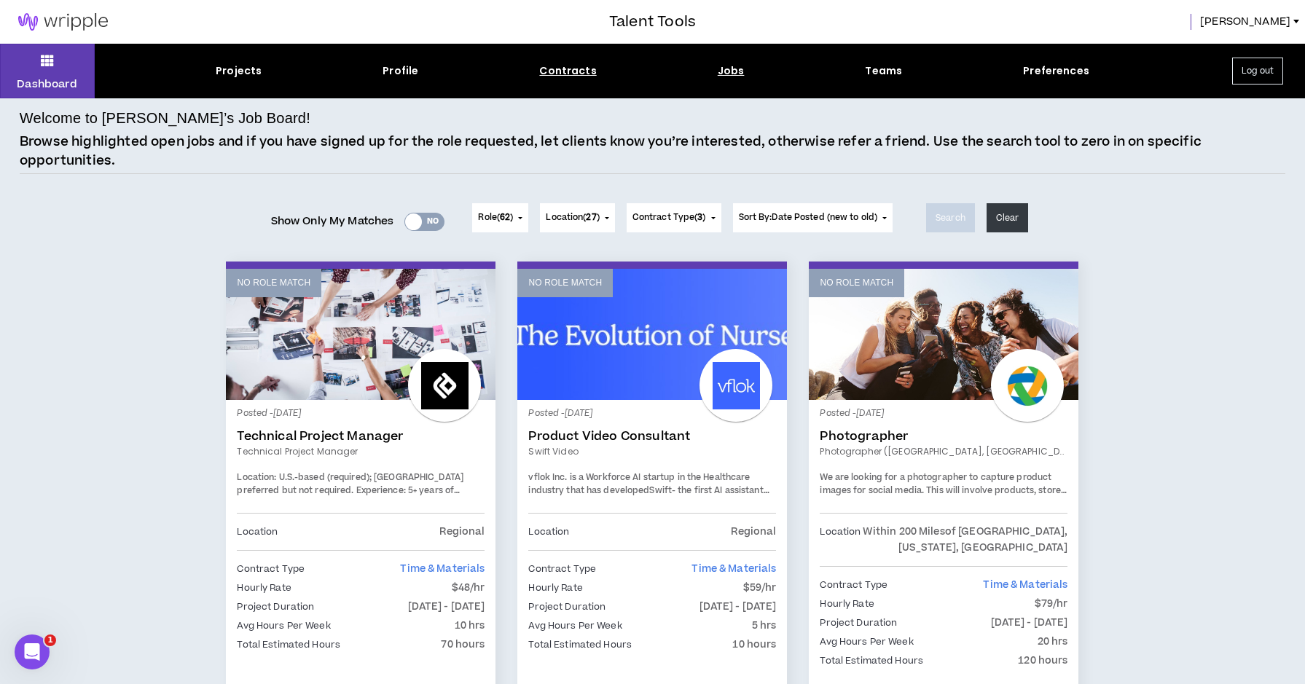
click at [565, 71] on div "Contracts" at bounding box center [567, 70] width 57 height 15
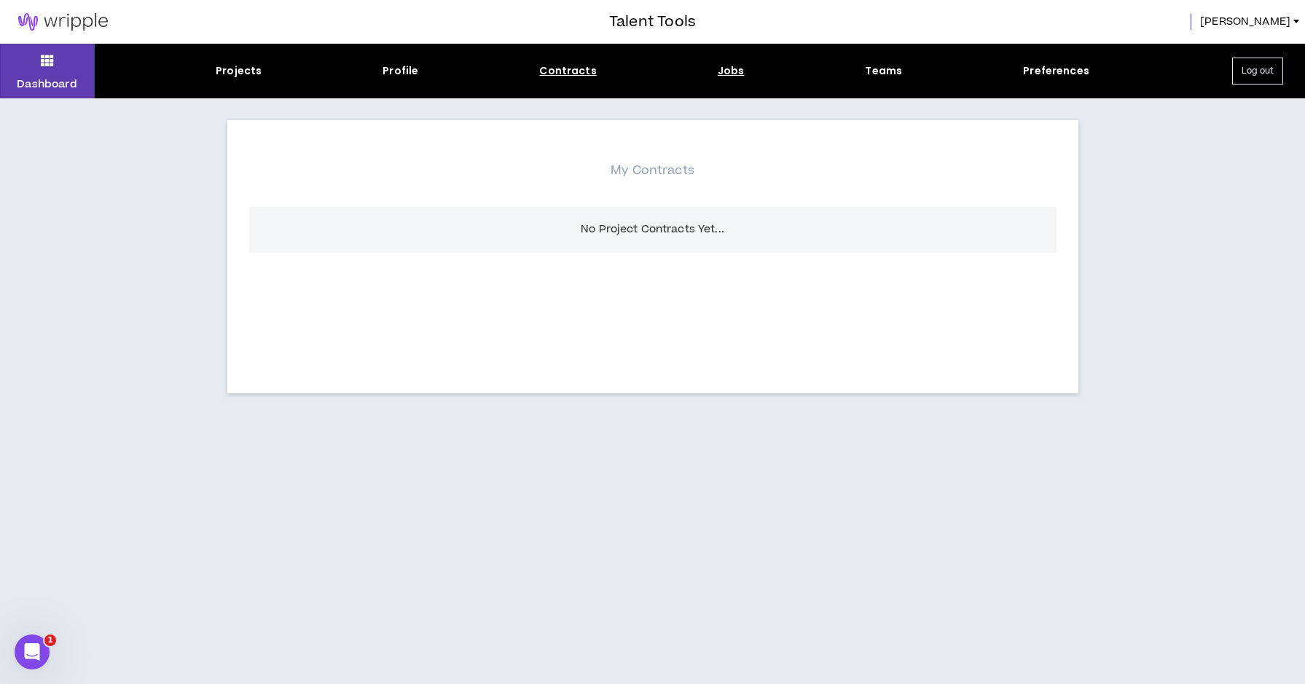
click at [732, 72] on div "Jobs" at bounding box center [731, 70] width 27 height 15
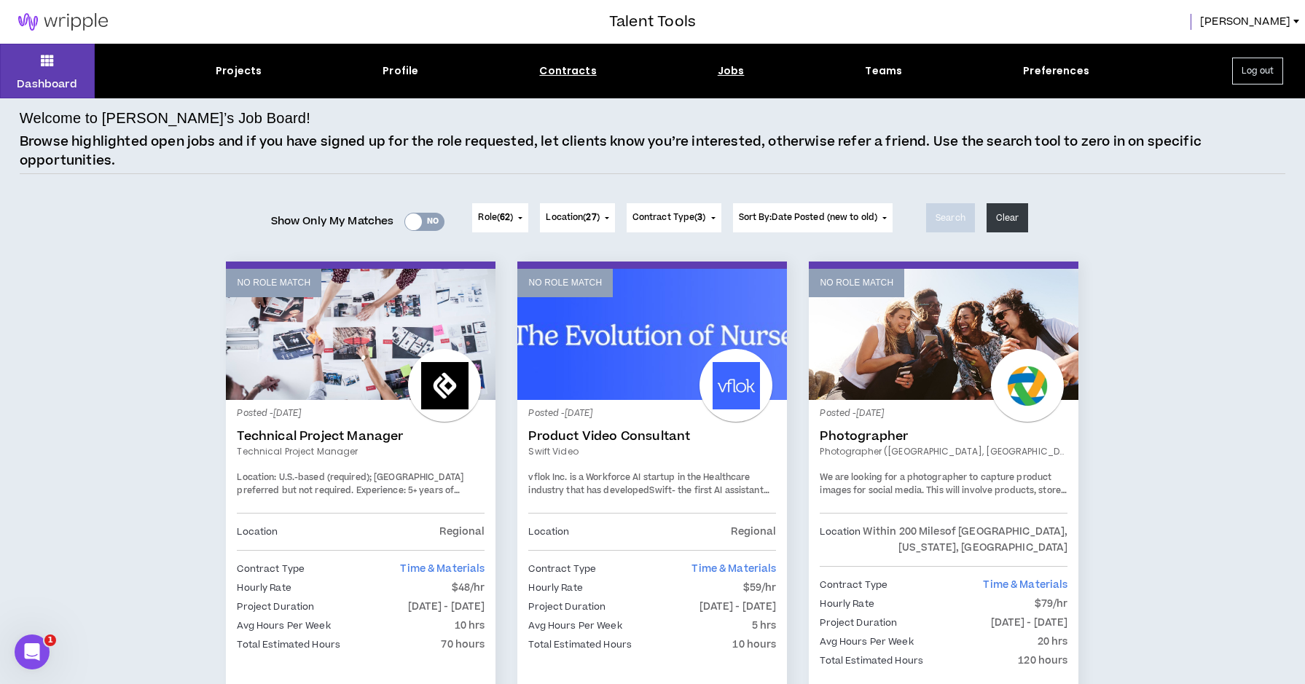
click at [559, 68] on div "Contracts" at bounding box center [567, 70] width 57 height 15
